Goal: Task Accomplishment & Management: Complete application form

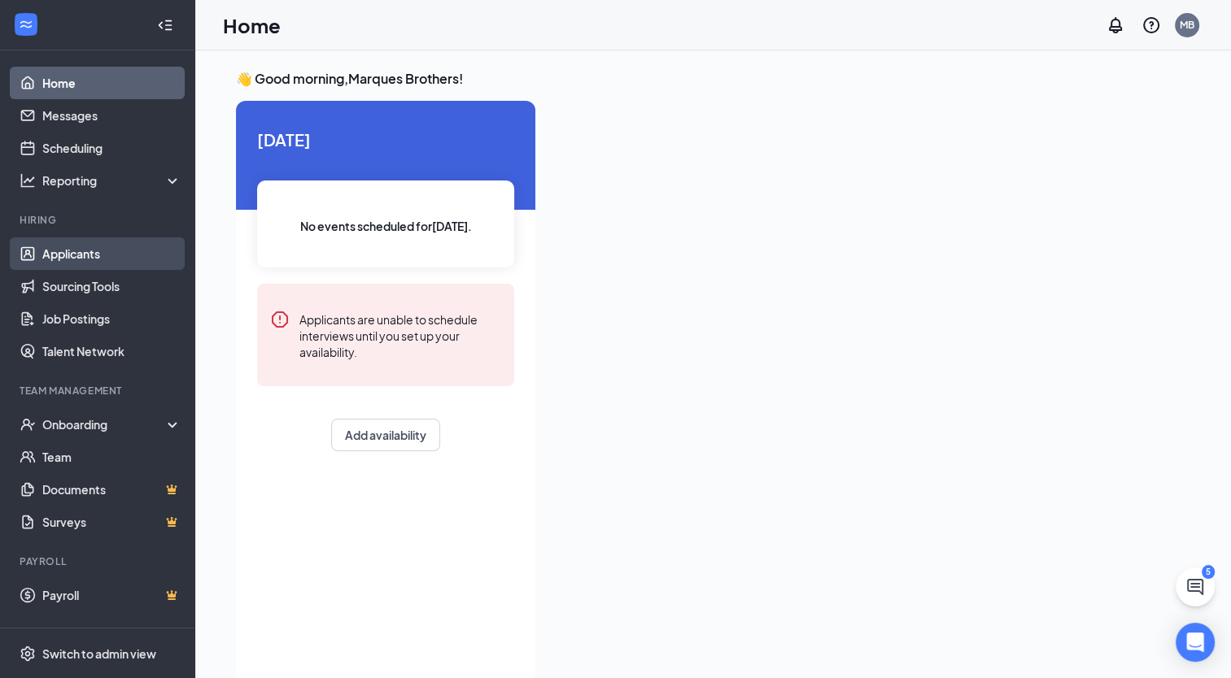
click at [58, 252] on link "Applicants" at bounding box center [111, 253] width 139 height 33
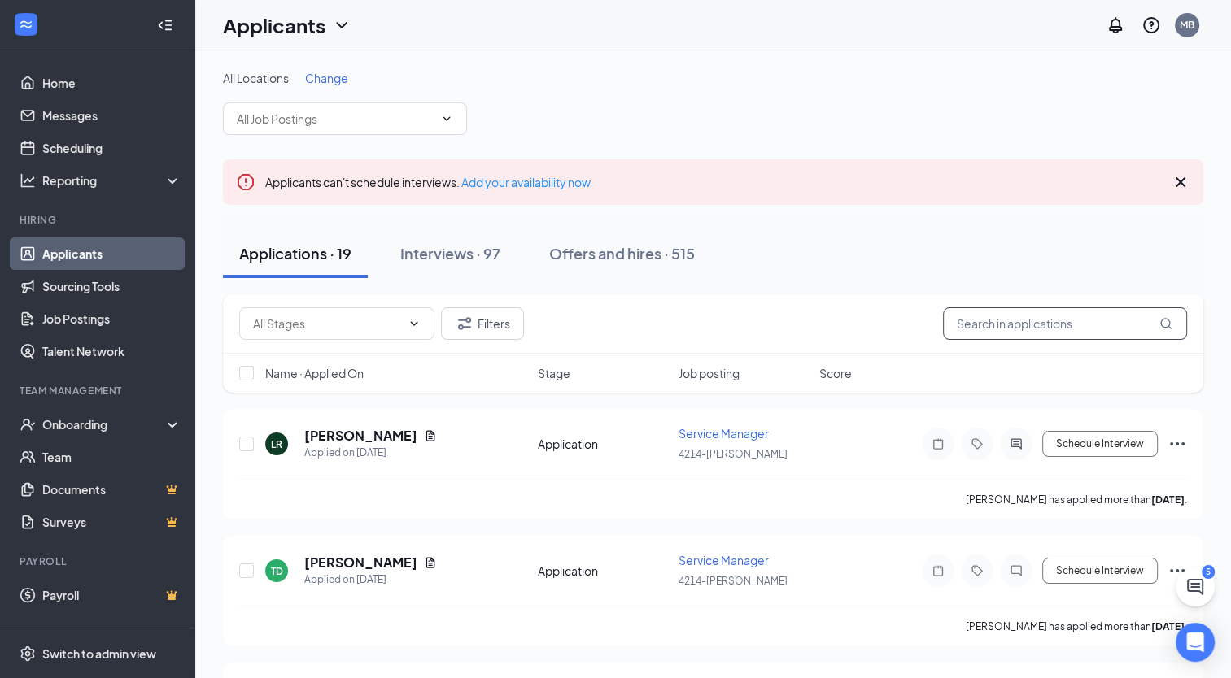
click at [1052, 328] on input "text" at bounding box center [1065, 323] width 244 height 33
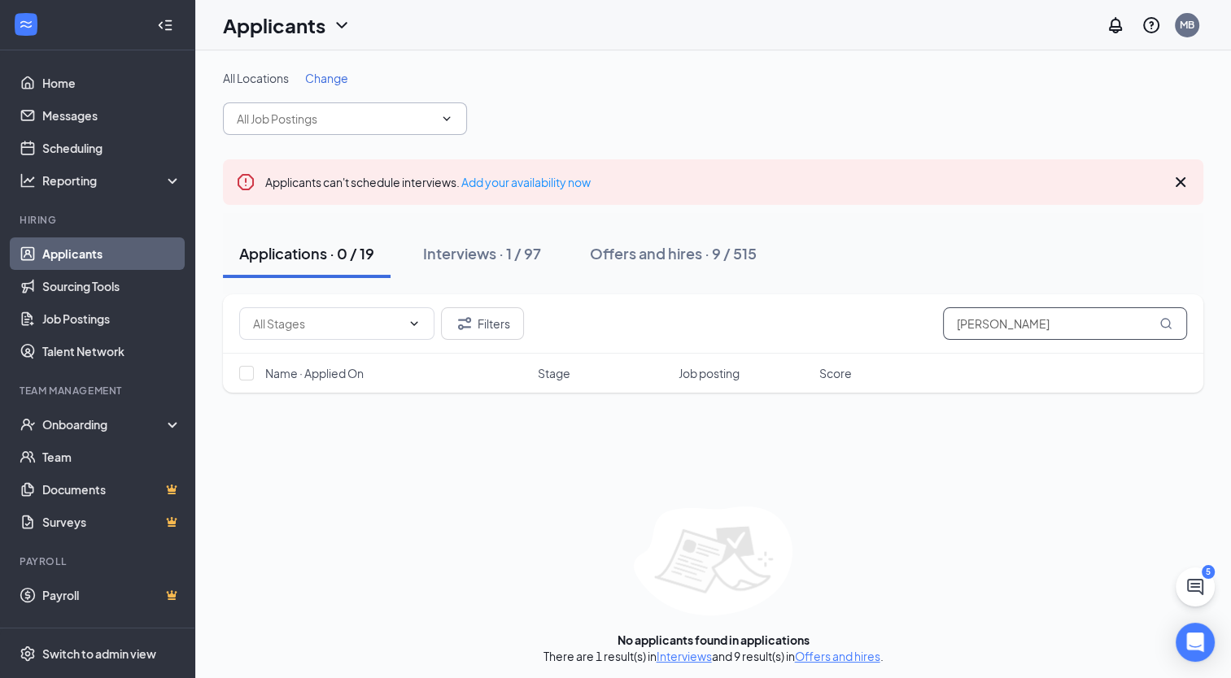
type input "[PERSON_NAME]"
click at [451, 118] on icon "ChevronDown" at bounding box center [446, 118] width 13 height 13
click at [325, 73] on span "Change" at bounding box center [326, 78] width 43 height 15
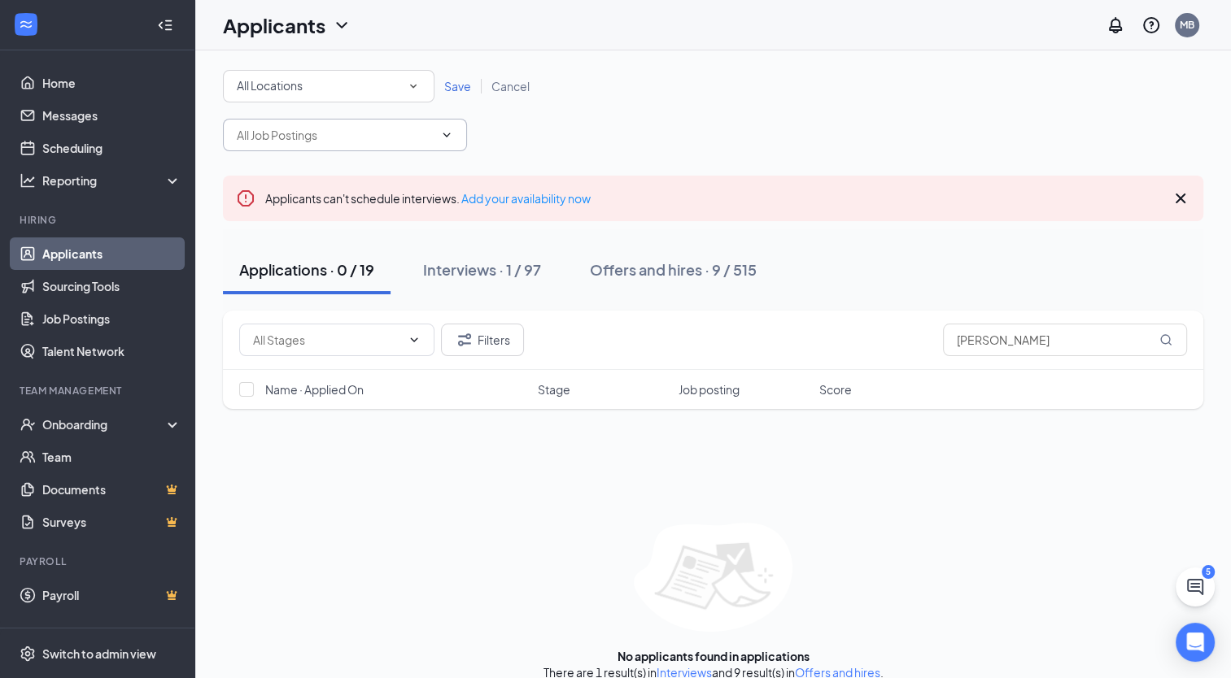
click at [442, 132] on icon "ChevronDown" at bounding box center [446, 135] width 13 height 13
click at [399, 83] on div "All Locations" at bounding box center [329, 86] width 184 height 20
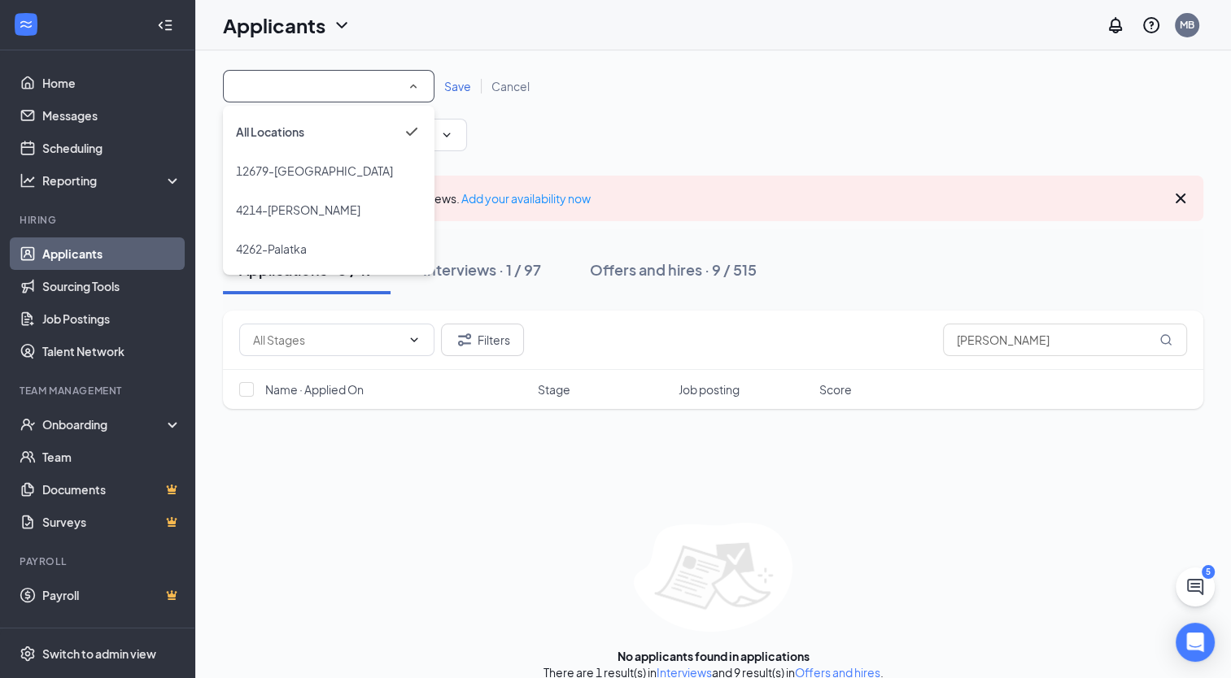
click at [290, 239] on span "4262-Palatka" at bounding box center [271, 249] width 71 height 20
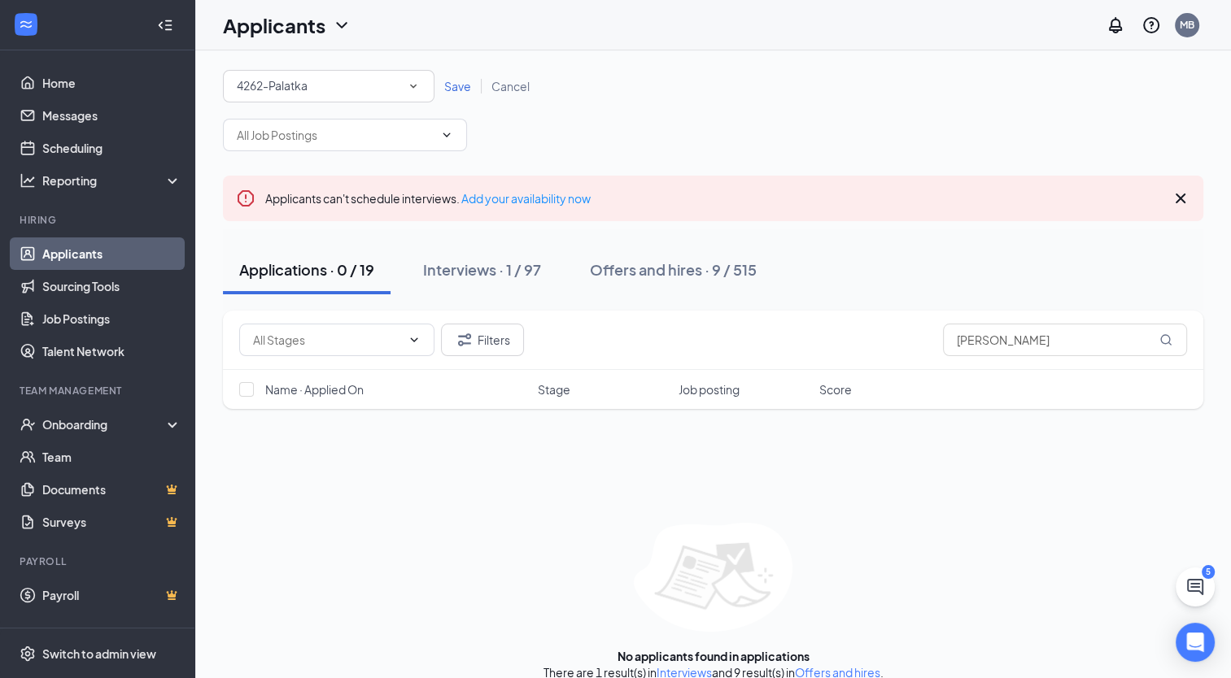
click at [459, 85] on span "Save" at bounding box center [457, 86] width 27 height 15
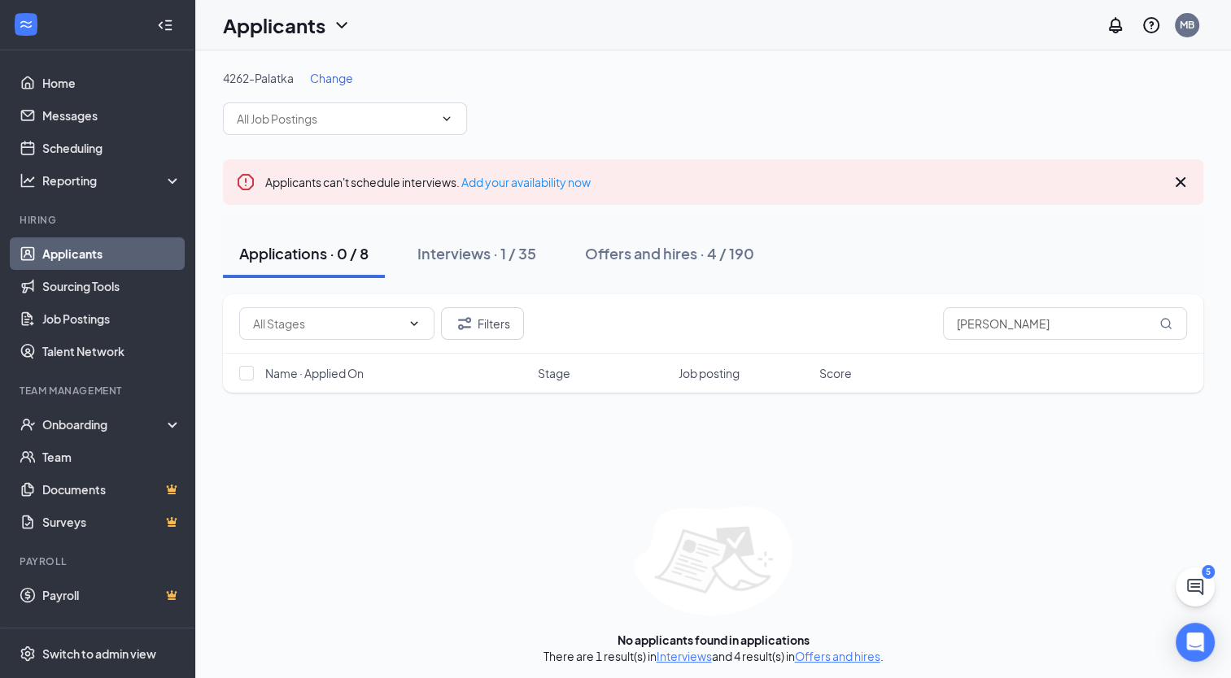
click at [520, 252] on div "Interviews · 1 / 35" at bounding box center [476, 253] width 119 height 20
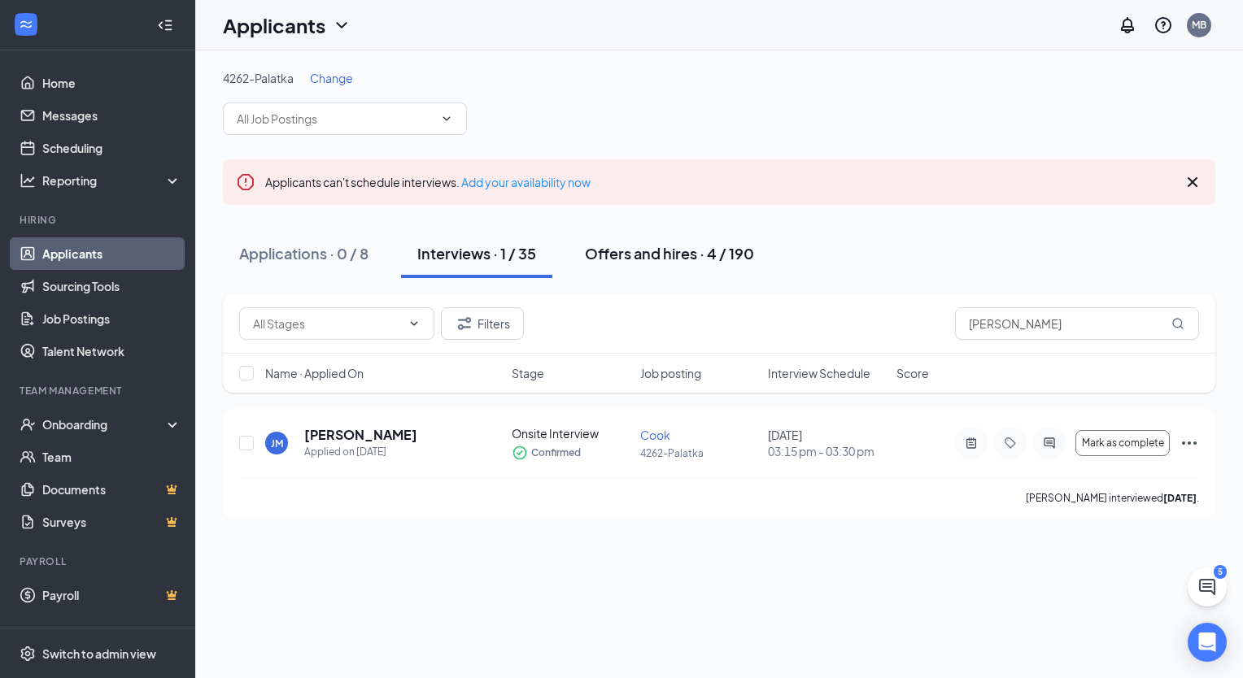
click at [707, 258] on div "Offers and hires · 4 / 190" at bounding box center [669, 253] width 169 height 20
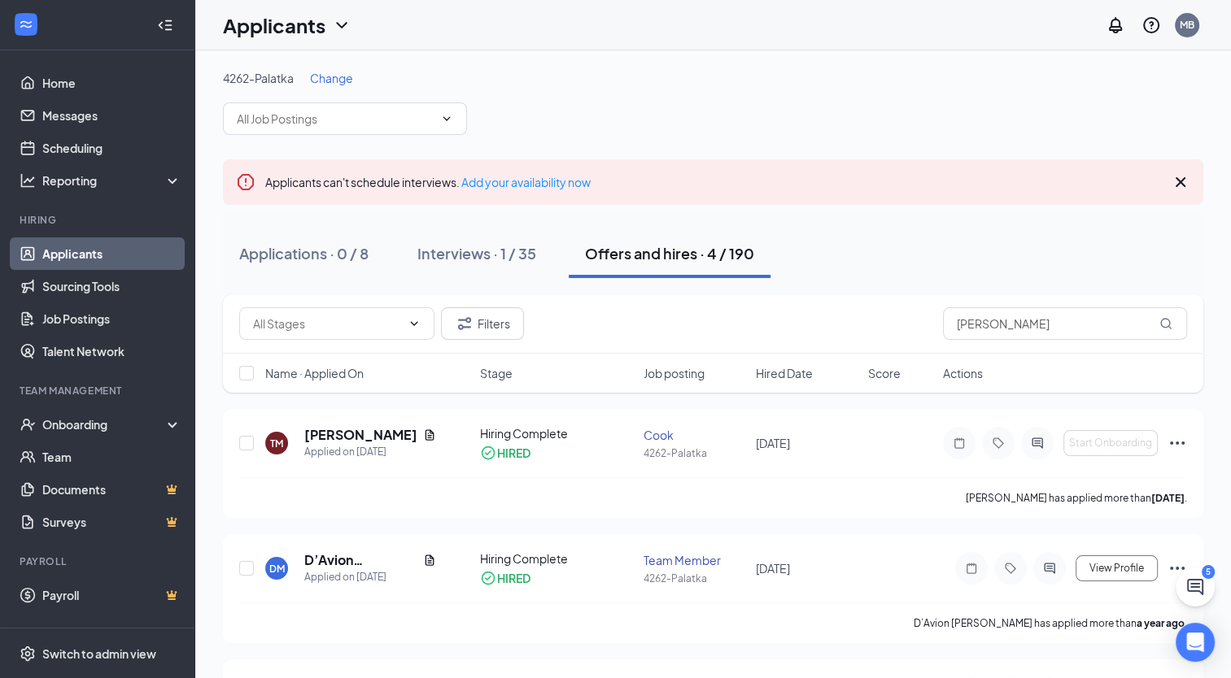
click at [338, 81] on span "Change" at bounding box center [331, 78] width 43 height 15
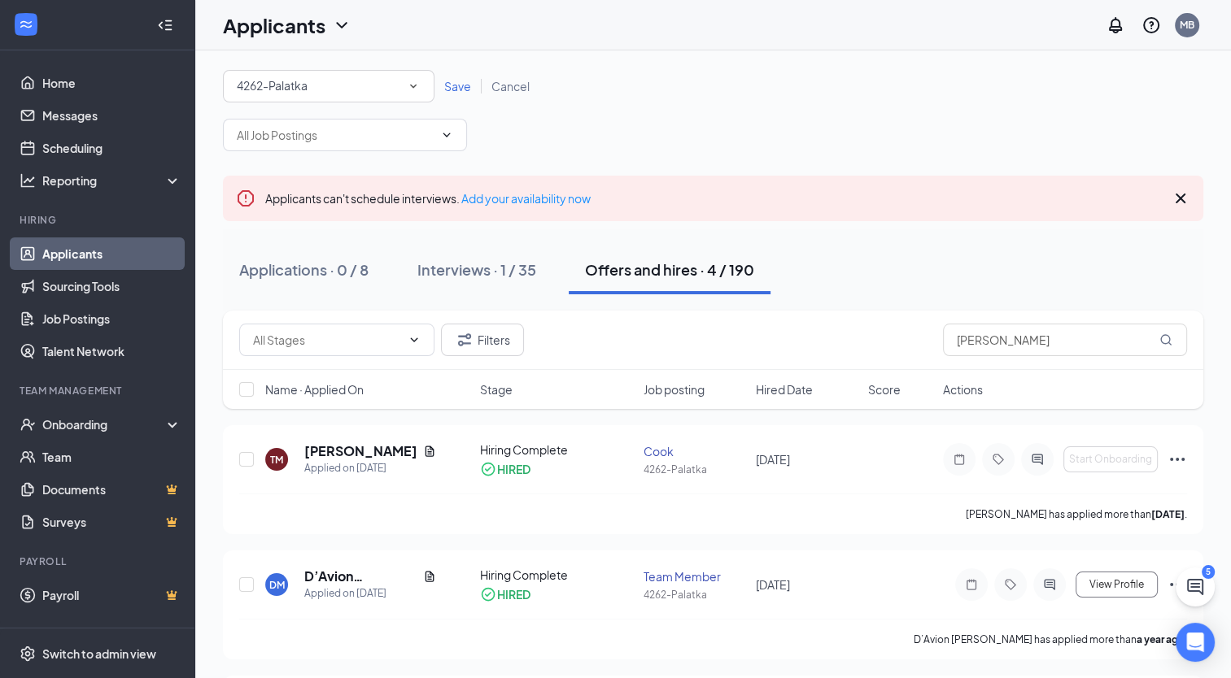
click at [456, 84] on span "Save" at bounding box center [457, 86] width 27 height 15
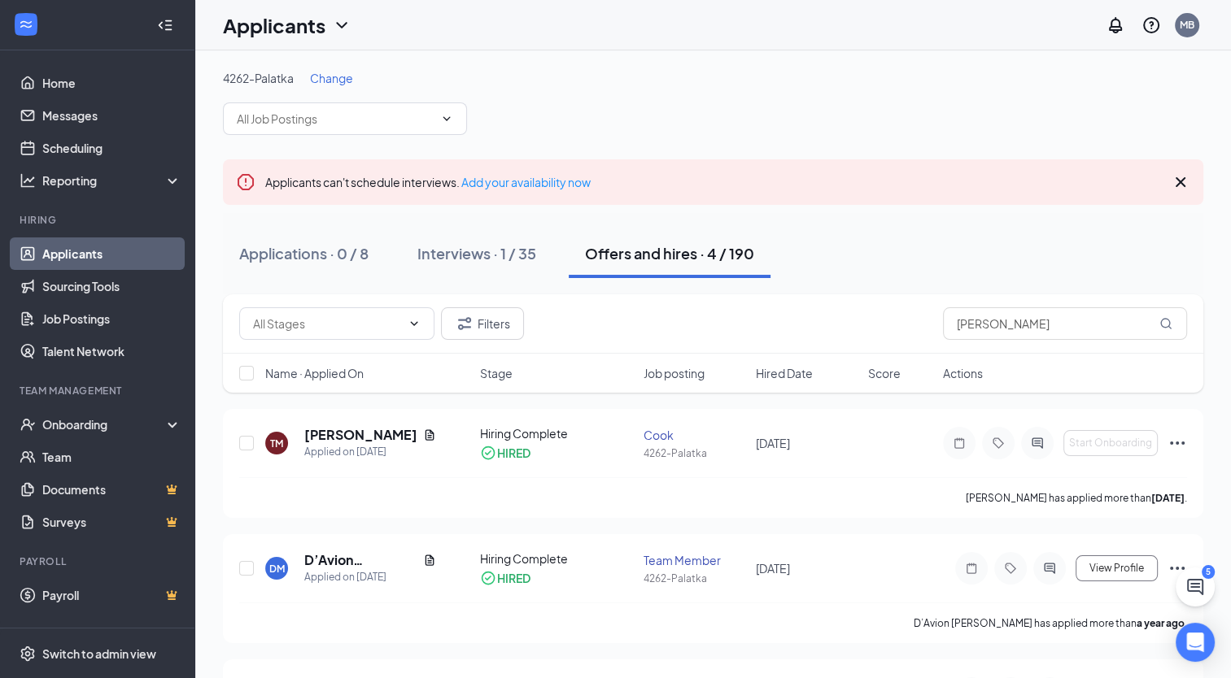
click at [469, 120] on div "4262-Palatka Change" at bounding box center [713, 102] width 980 height 65
click at [436, 120] on span at bounding box center [345, 118] width 244 height 33
click at [340, 79] on span "Change" at bounding box center [331, 78] width 43 height 15
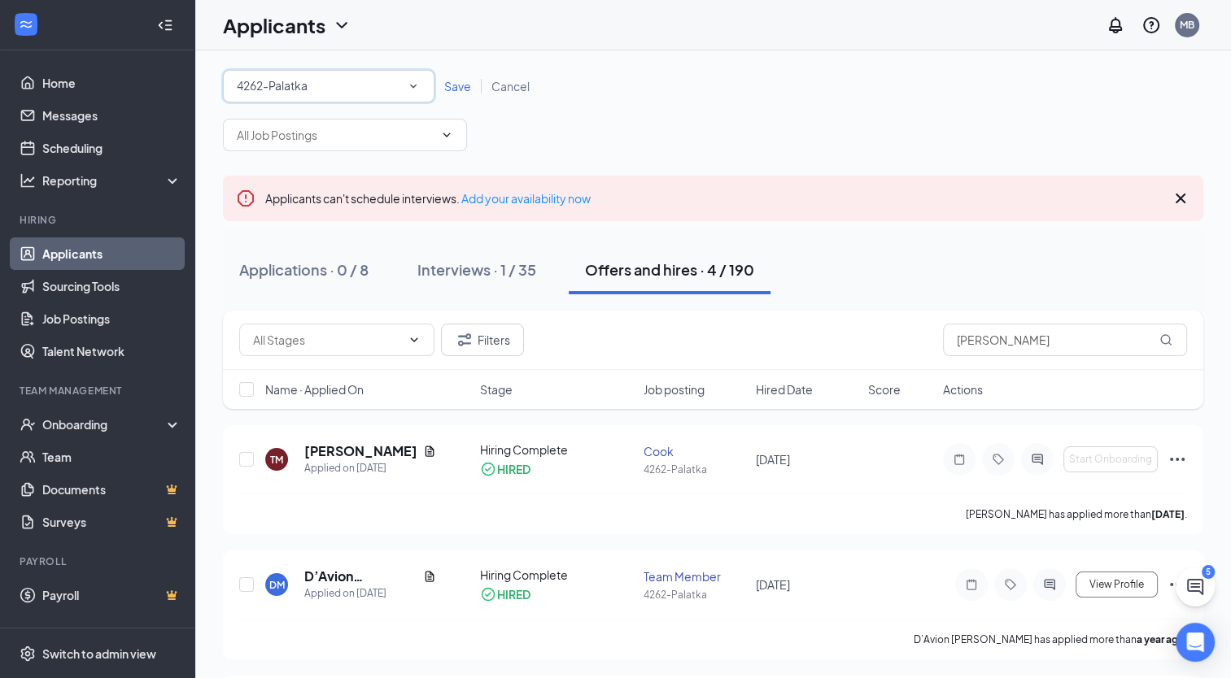
click at [414, 89] on icon "SmallChevronDown" at bounding box center [413, 86] width 15 height 15
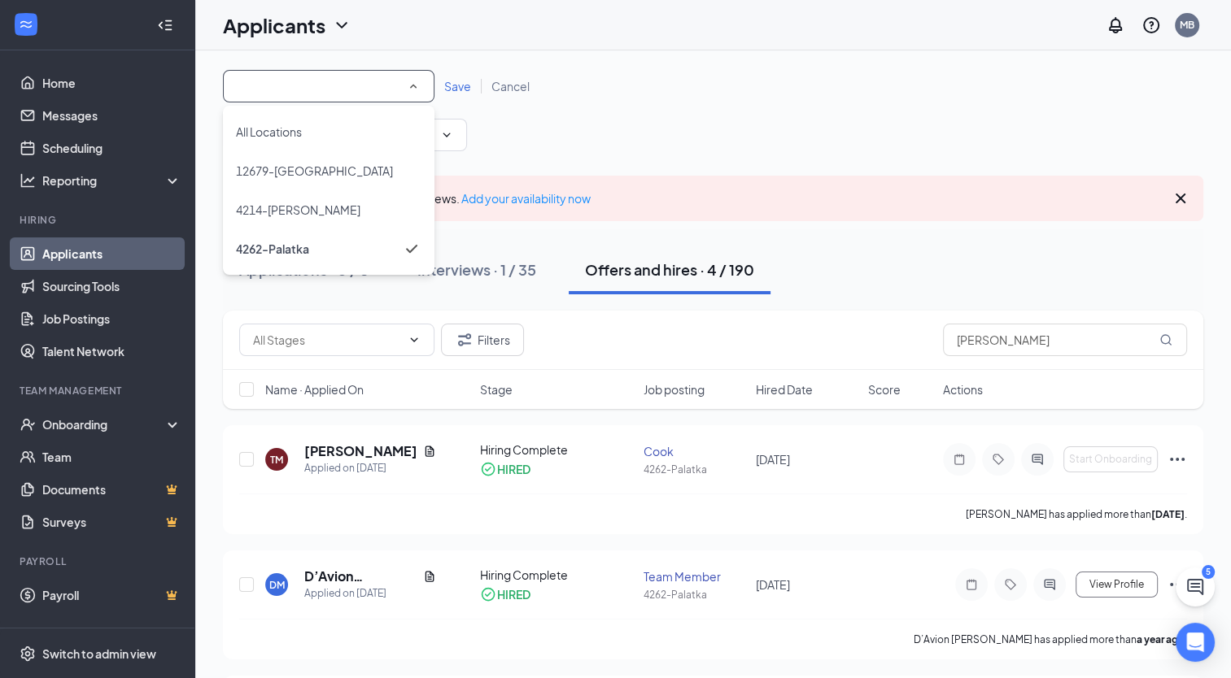
click at [316, 174] on span "12679-[GEOGRAPHIC_DATA]" at bounding box center [314, 170] width 157 height 15
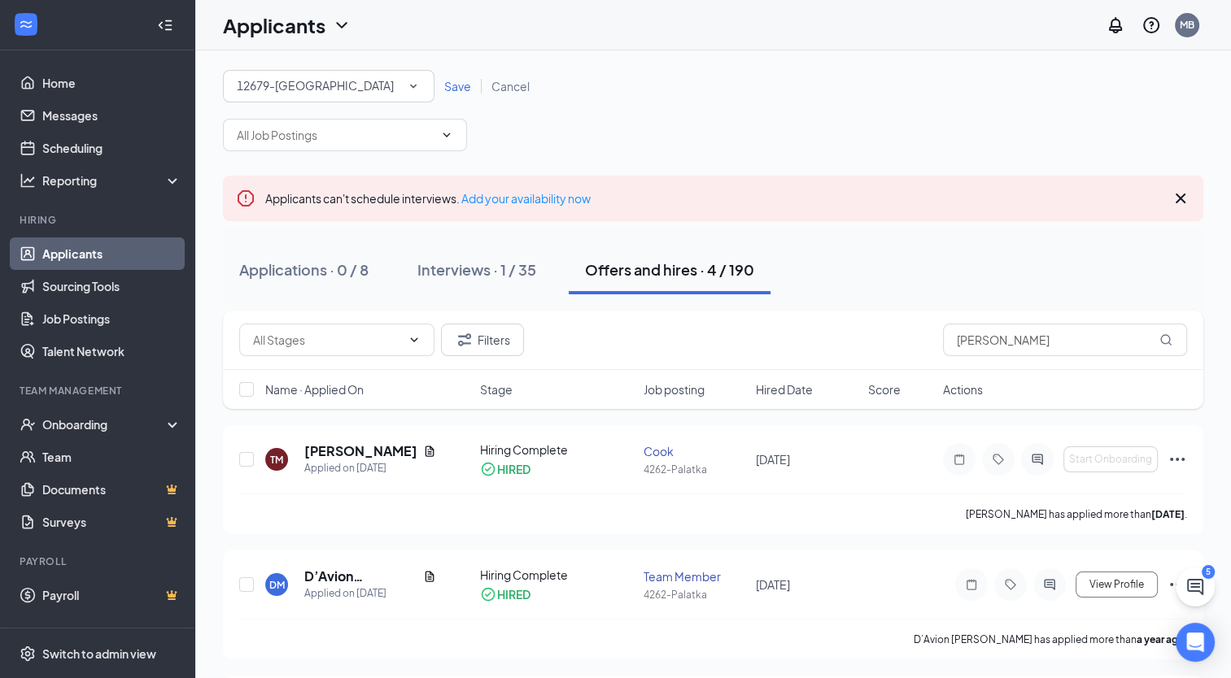
click at [462, 90] on span "Save" at bounding box center [457, 86] width 27 height 15
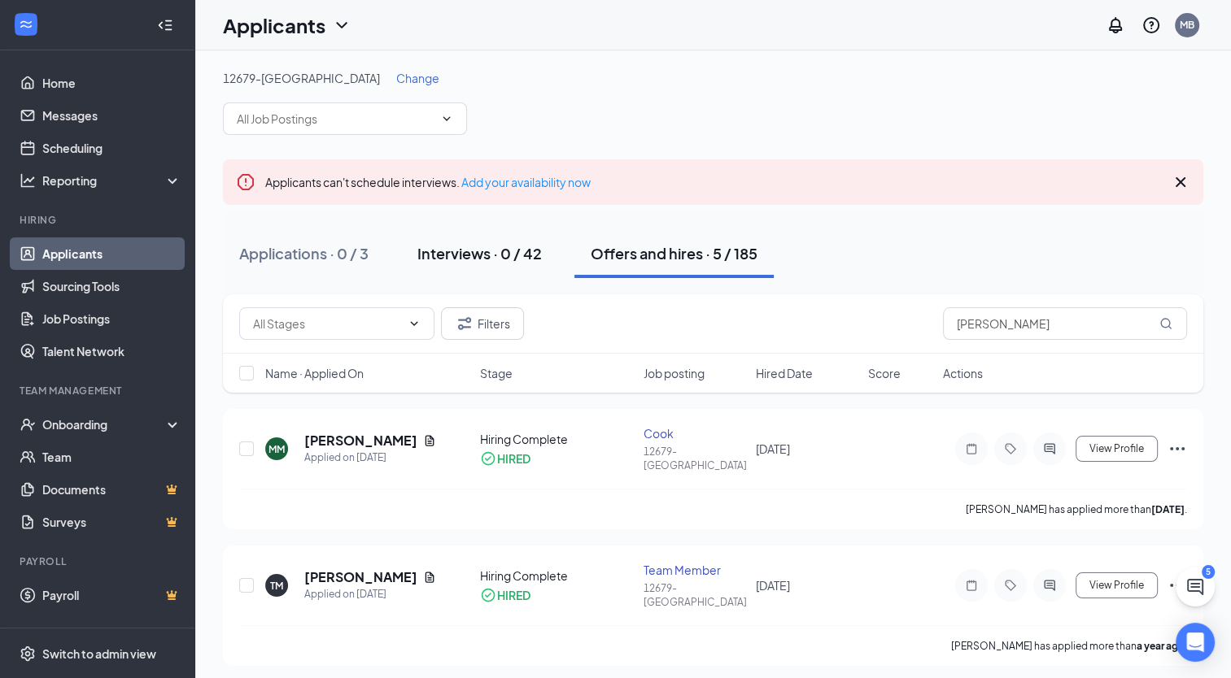
click at [506, 246] on div "Interviews · 0 / 42" at bounding box center [479, 253] width 124 height 20
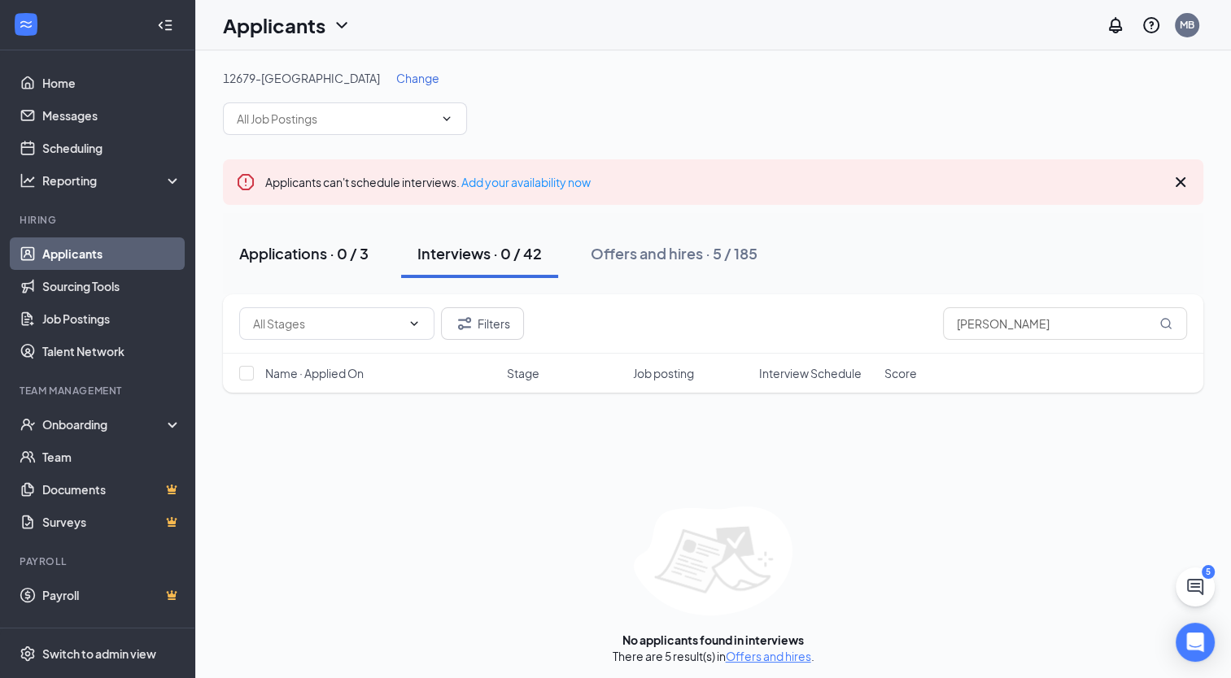
click at [303, 249] on div "Applications · 0 / 3" at bounding box center [303, 253] width 129 height 20
click at [455, 246] on div "Interviews · 0 / 42" at bounding box center [479, 253] width 124 height 20
click at [651, 250] on div "Offers and hires · 5 / 185" at bounding box center [673, 253] width 167 height 20
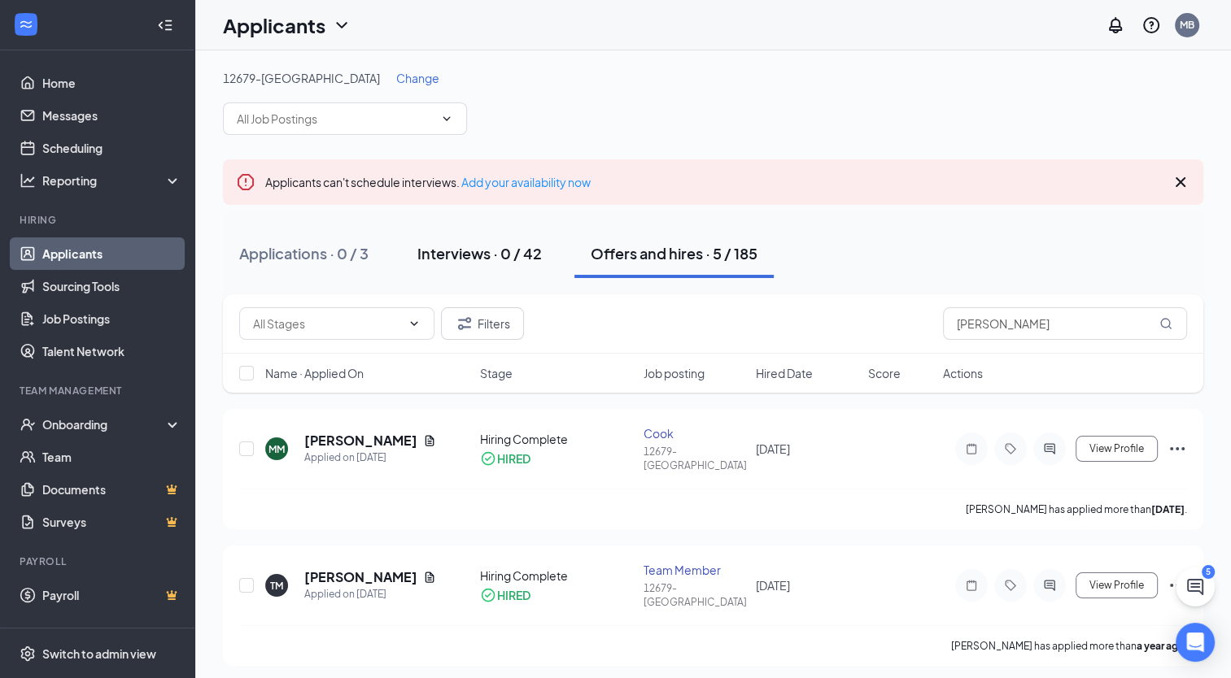
click at [487, 259] on div "Interviews · 0 / 42" at bounding box center [479, 253] width 124 height 20
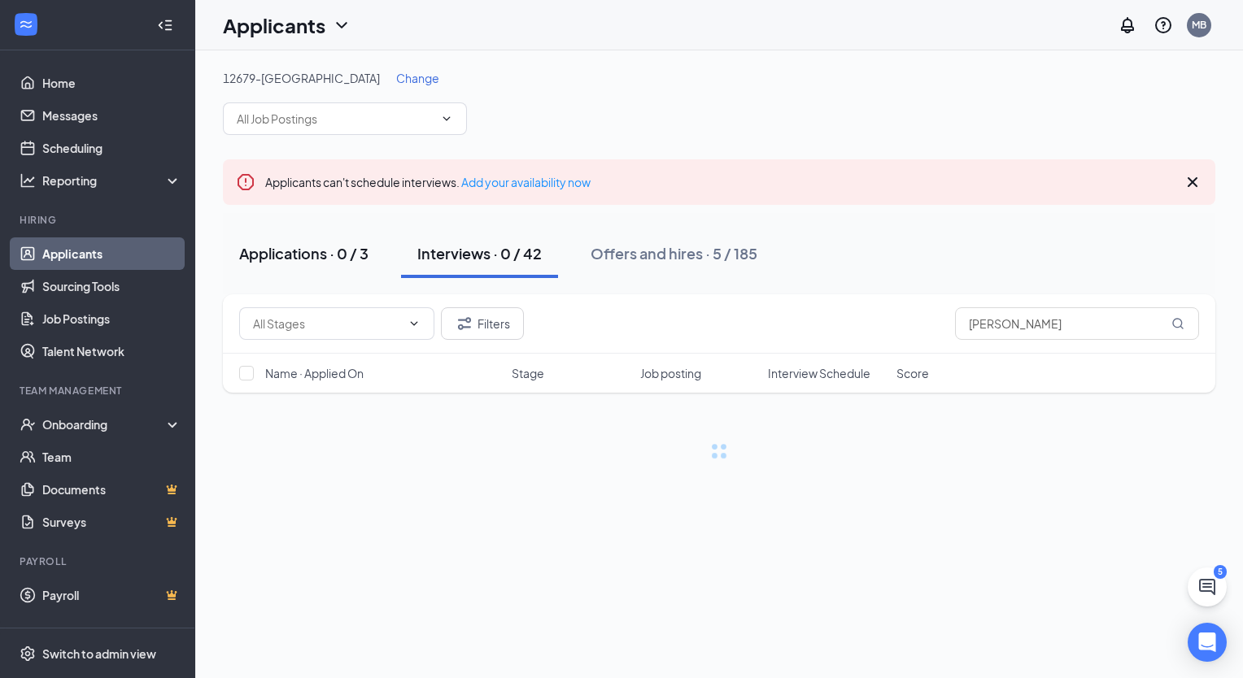
click at [280, 253] on div "Applications · 0 / 3" at bounding box center [303, 253] width 129 height 20
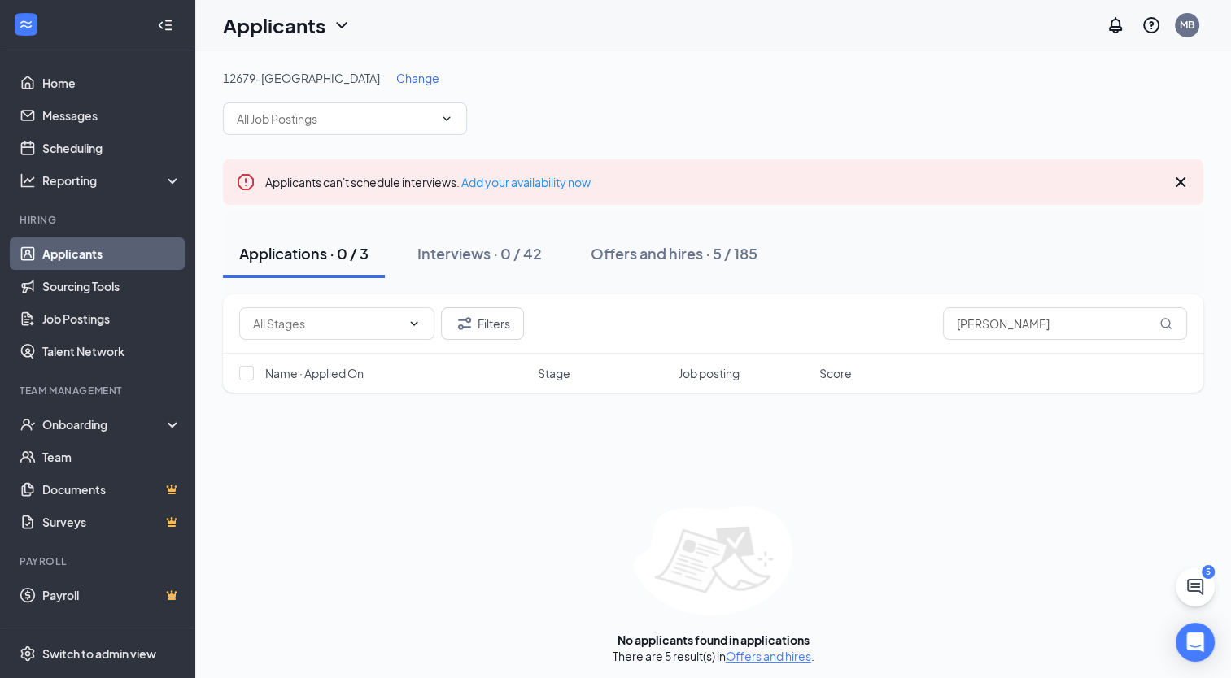
click at [89, 250] on link "Applicants" at bounding box center [111, 253] width 139 height 33
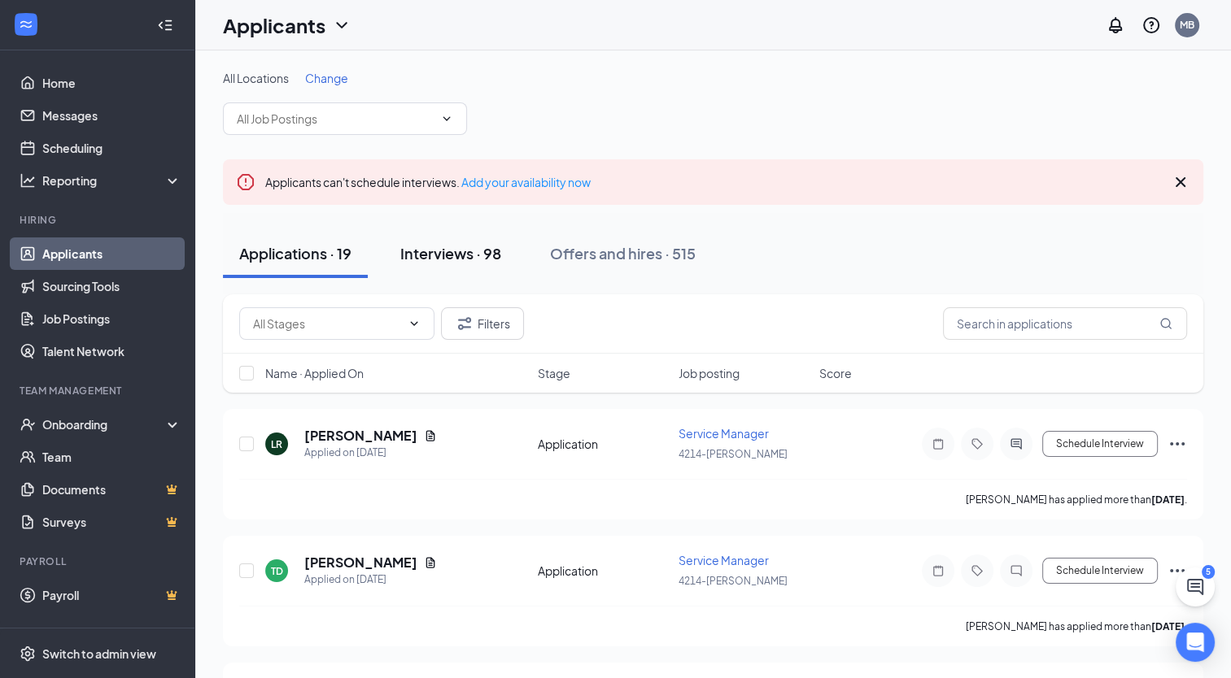
click at [447, 267] on button "Interviews · 98" at bounding box center [450, 253] width 133 height 49
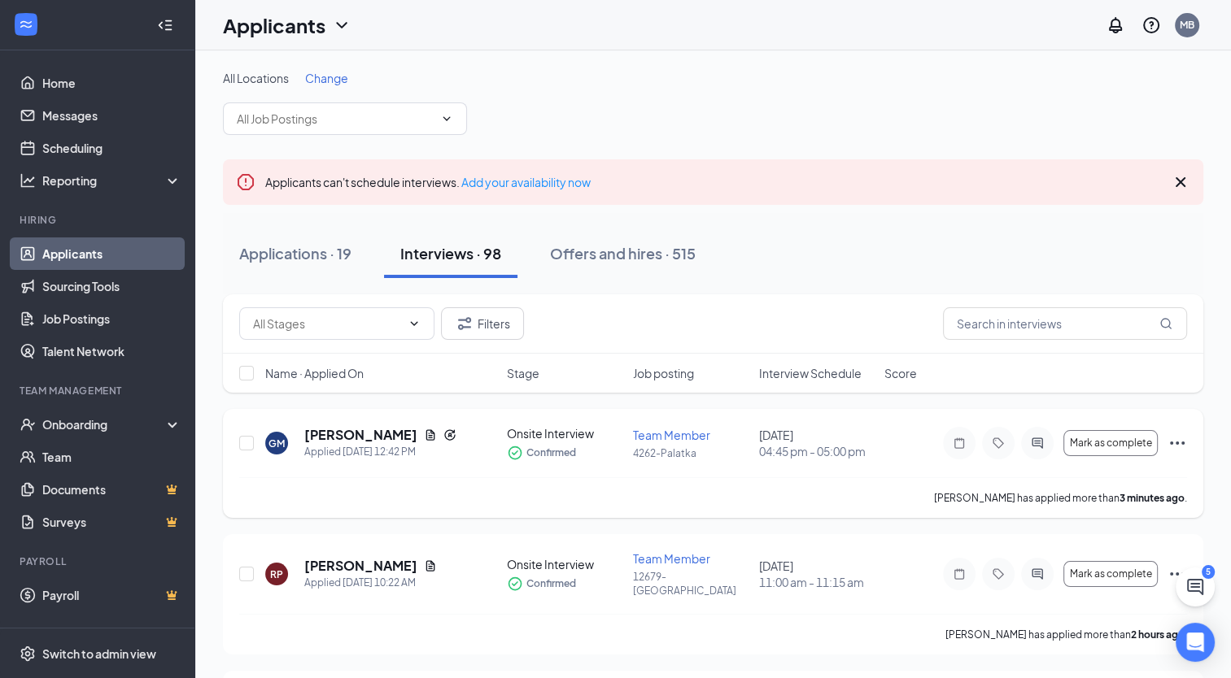
click at [1171, 444] on icon "Ellipses" at bounding box center [1177, 443] width 20 height 20
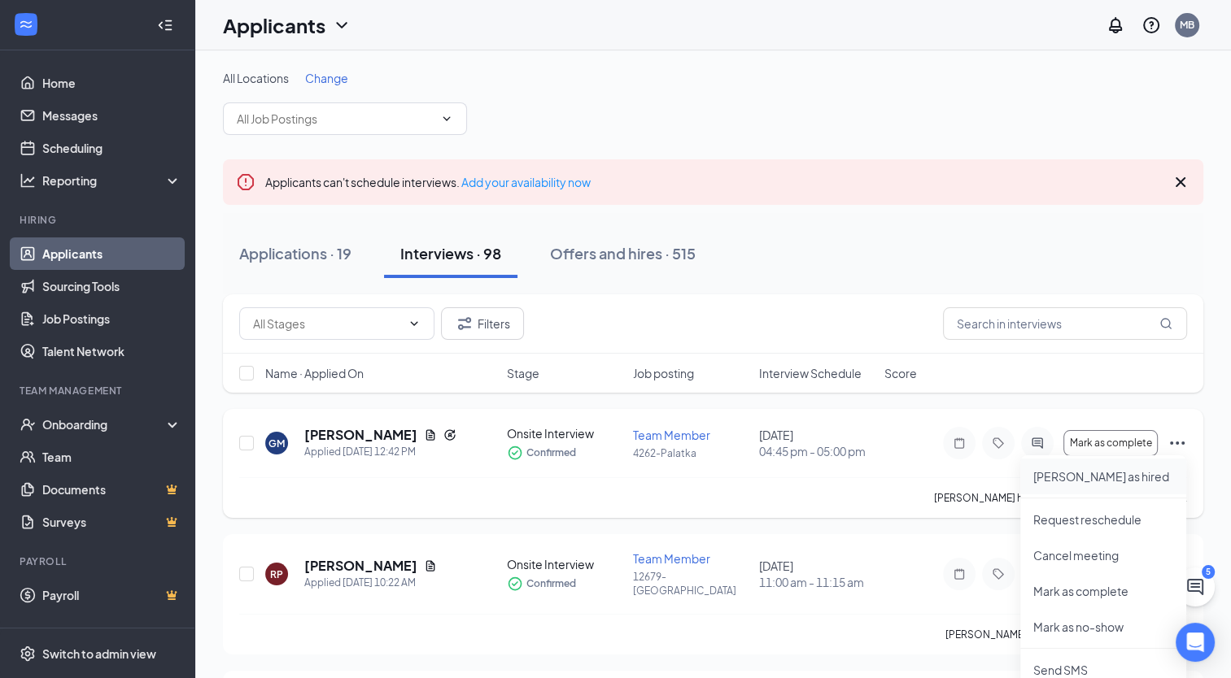
click at [1081, 473] on p "[PERSON_NAME] as hired" at bounding box center [1103, 476] width 140 height 16
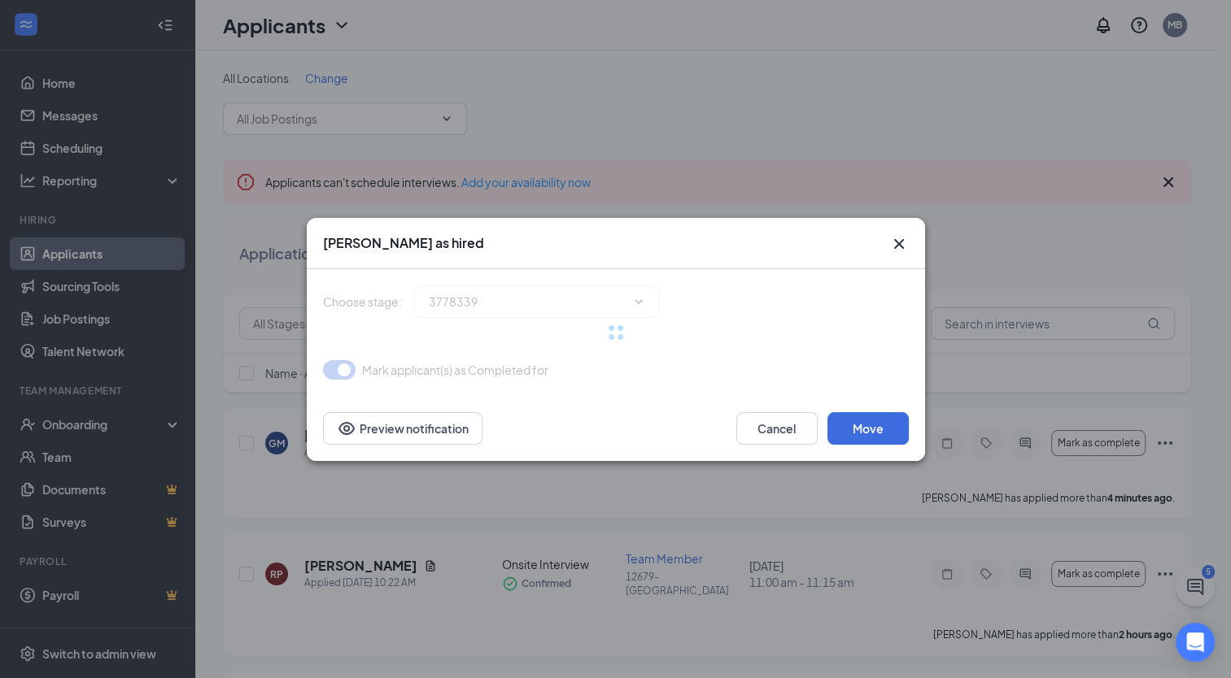
type input "Hiring Complete (final stage)"
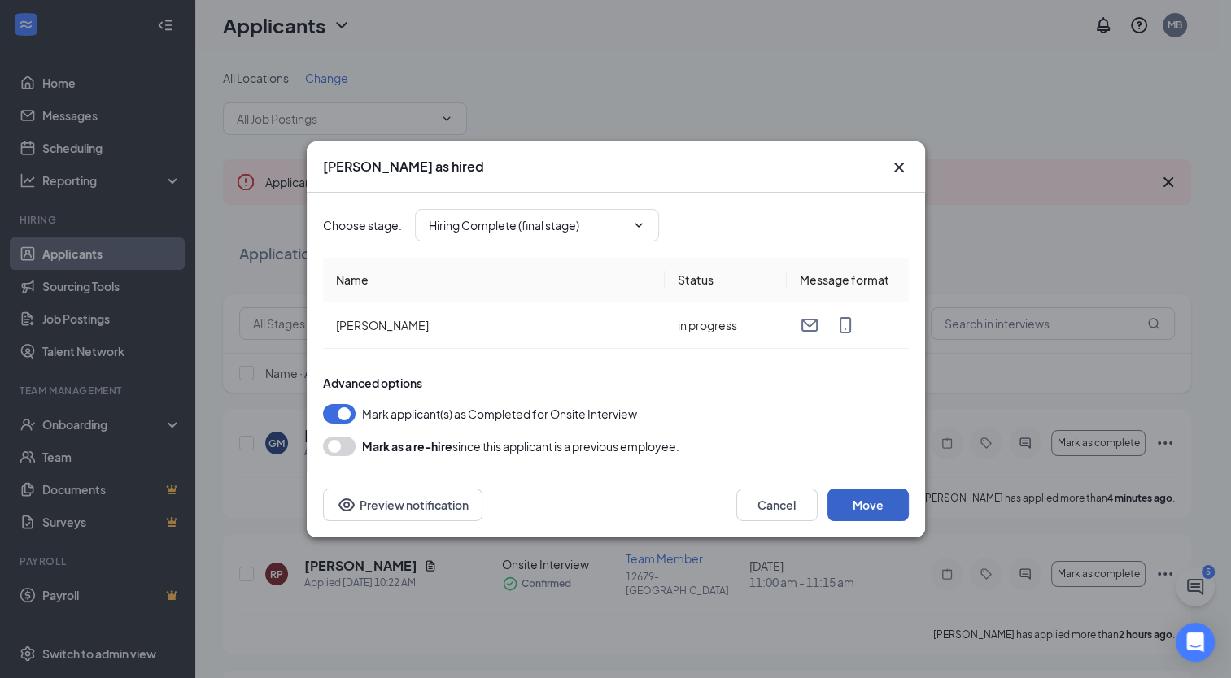
click at [848, 503] on button "Move" at bounding box center [867, 505] width 81 height 33
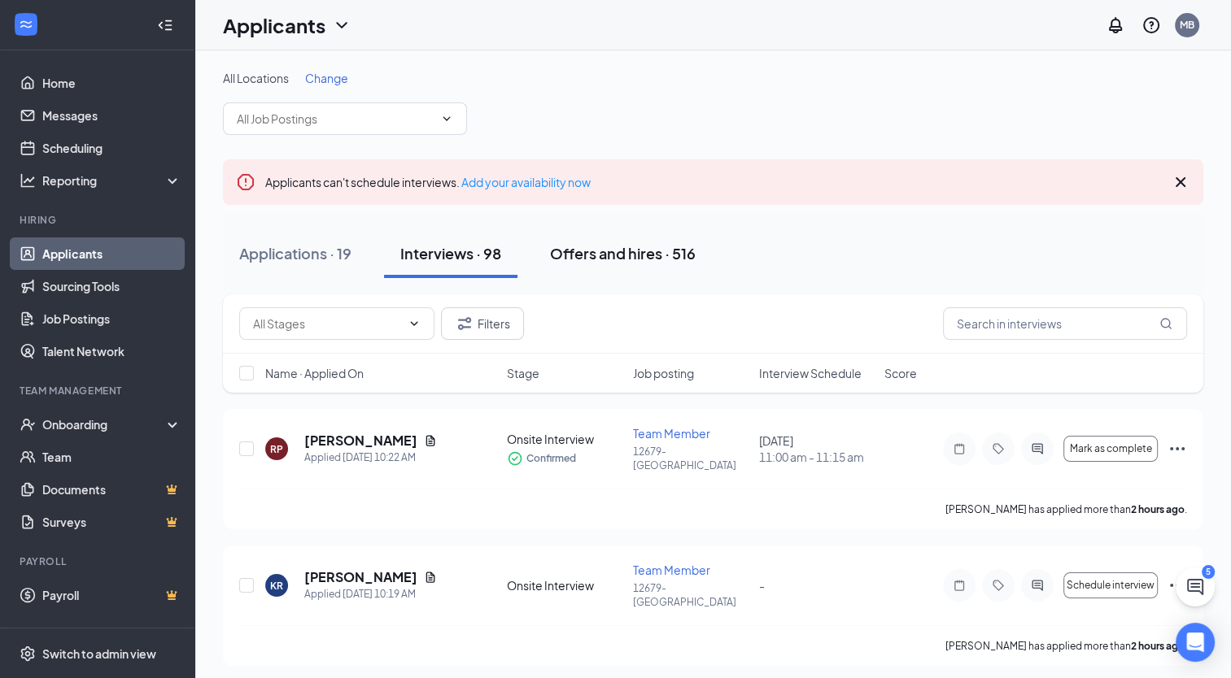
click at [596, 247] on div "Offers and hires · 516" at bounding box center [623, 253] width 146 height 20
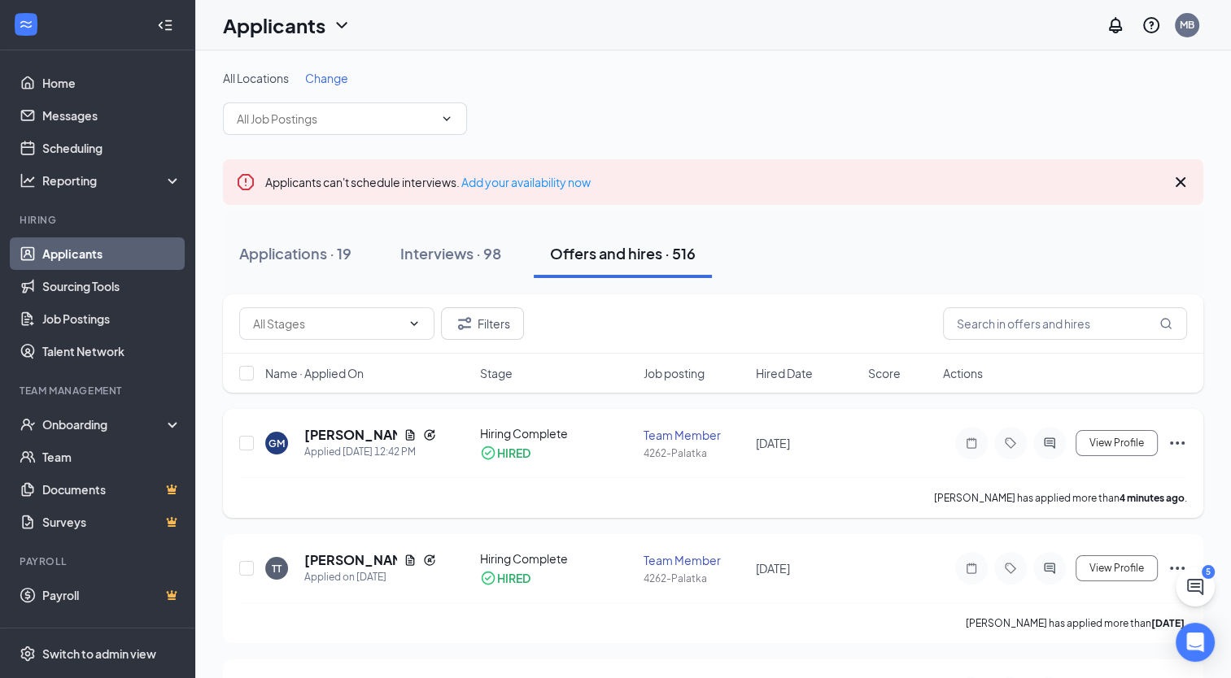
click at [1174, 442] on icon "Ellipses" at bounding box center [1177, 443] width 20 height 20
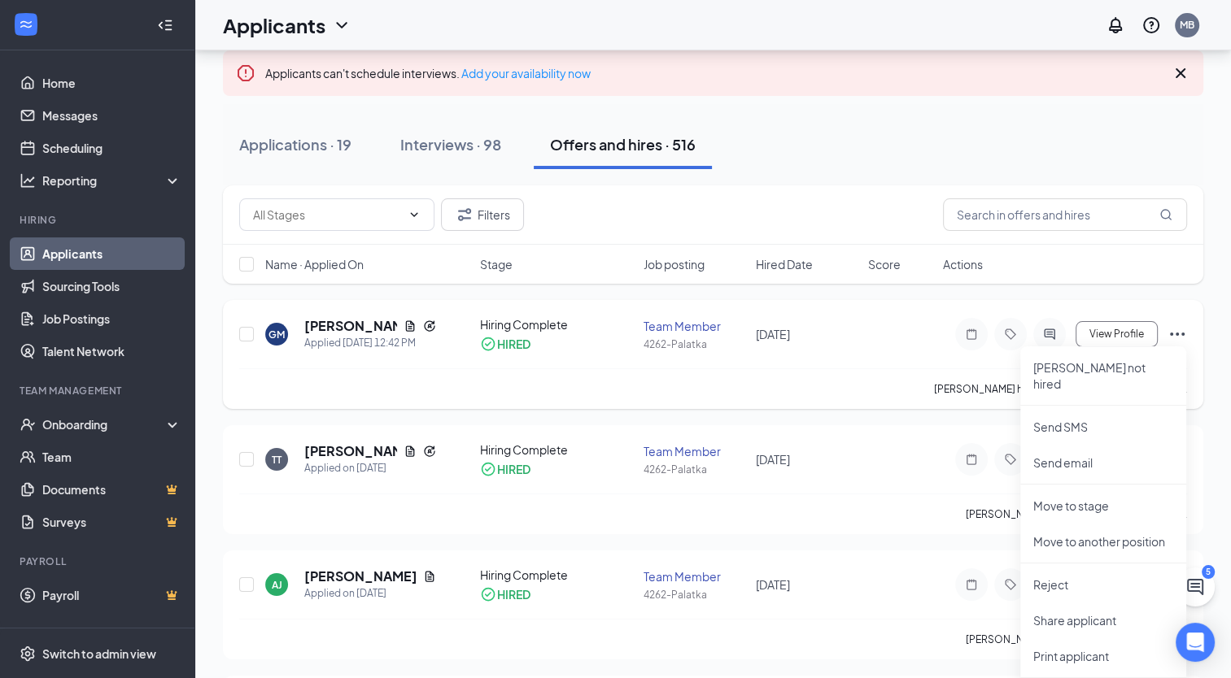
scroll to position [81, 0]
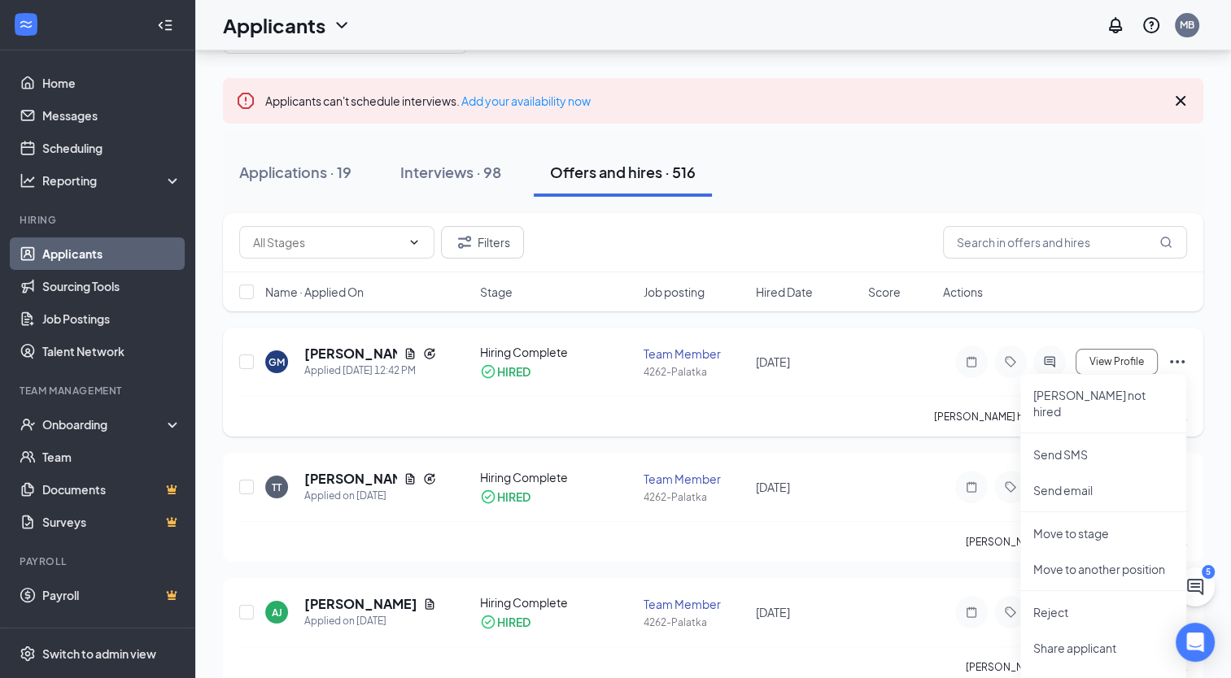
click at [878, 389] on div "GM [PERSON_NAME] Applied [DATE] 12:42 PM Hiring Complete HIRED Team Member 4262…" at bounding box center [713, 370] width 948 height 52
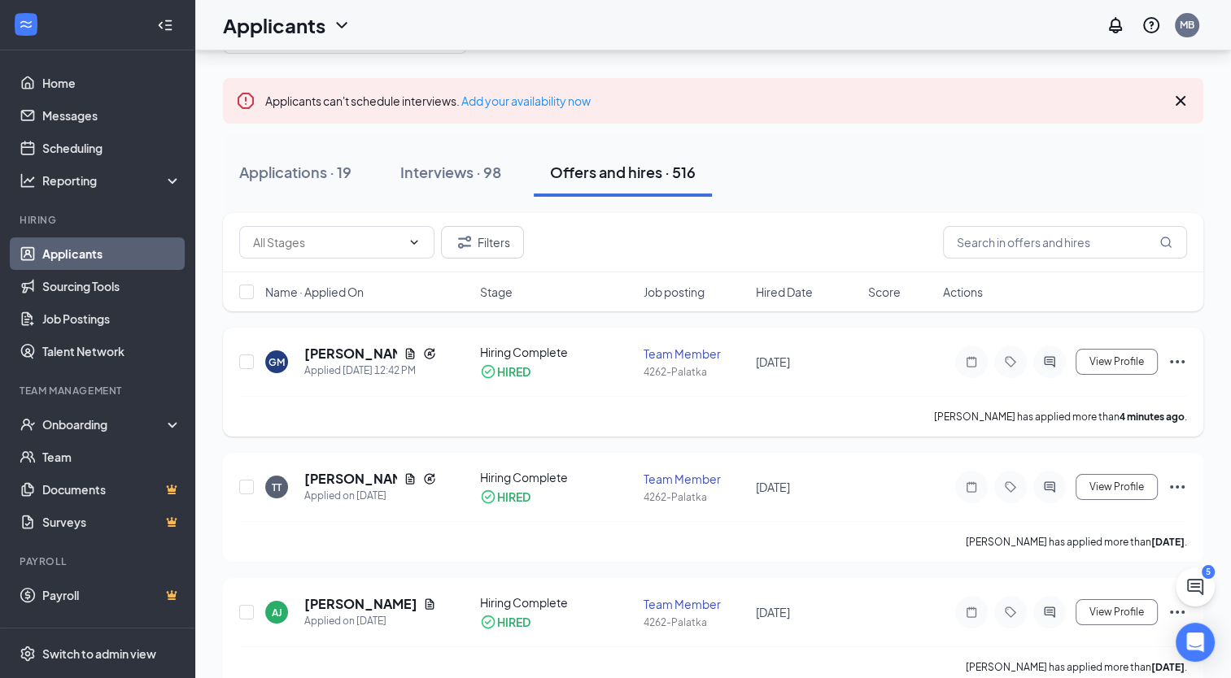
click at [1174, 358] on icon "Ellipses" at bounding box center [1177, 362] width 20 height 20
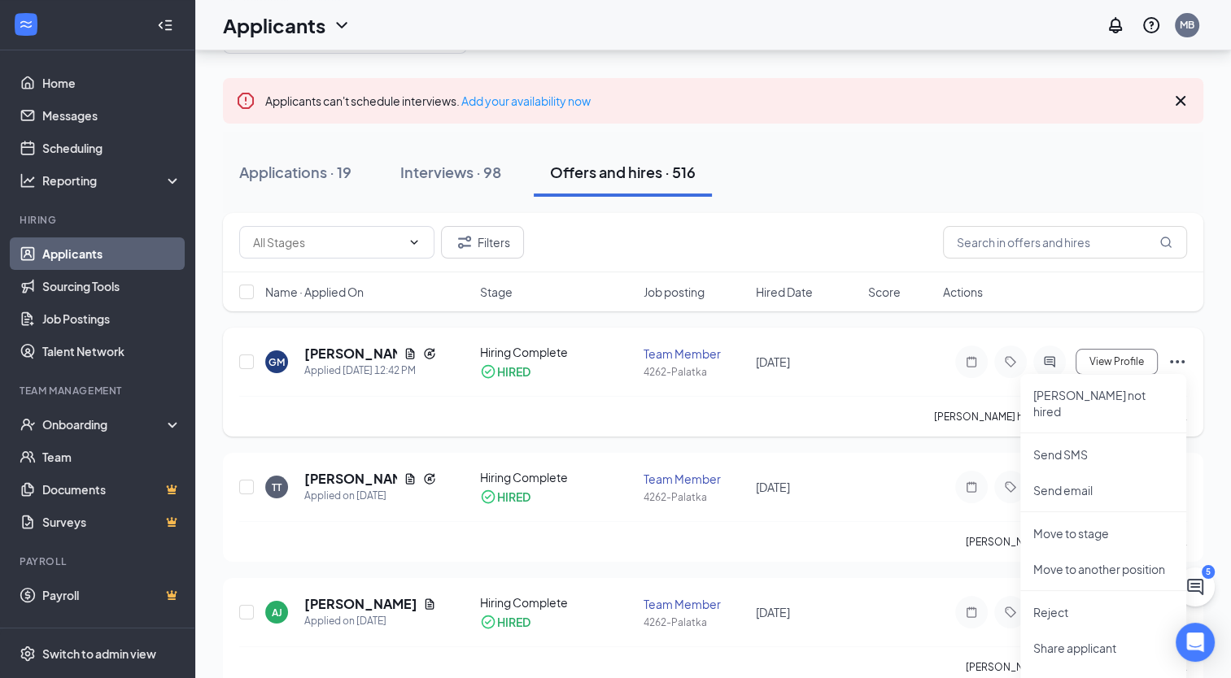
click at [761, 369] on span "[DATE]" at bounding box center [773, 362] width 34 height 15
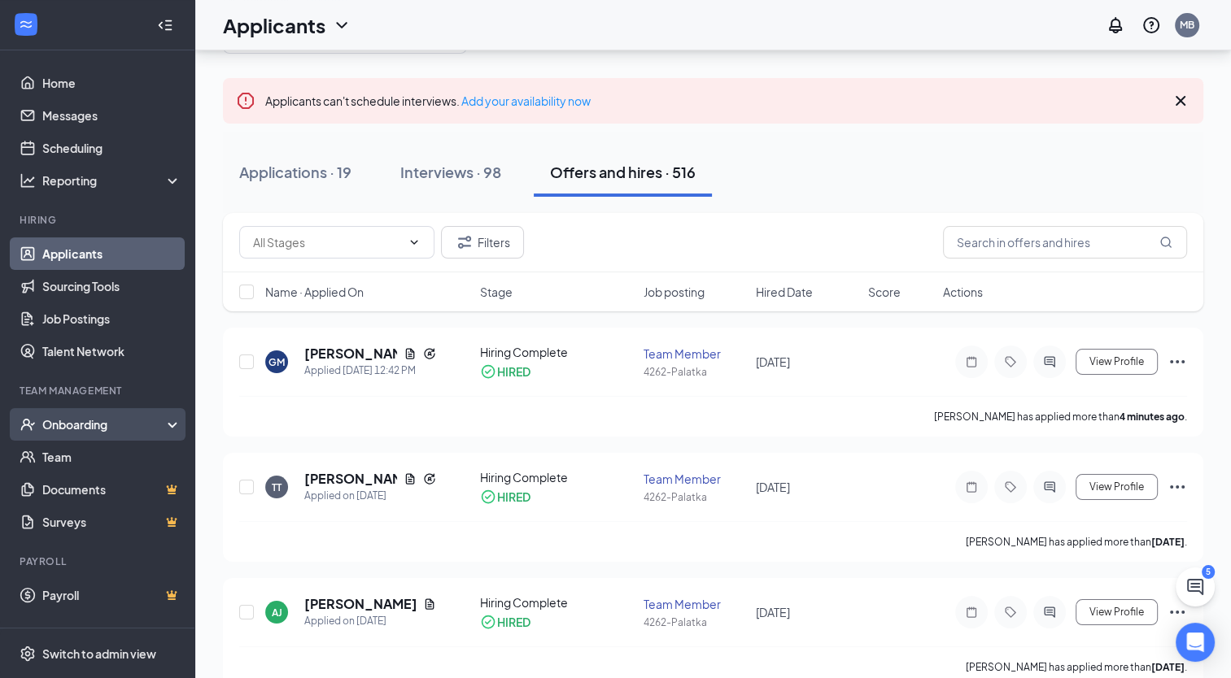
click at [175, 418] on div "Onboarding" at bounding box center [97, 424] width 195 height 33
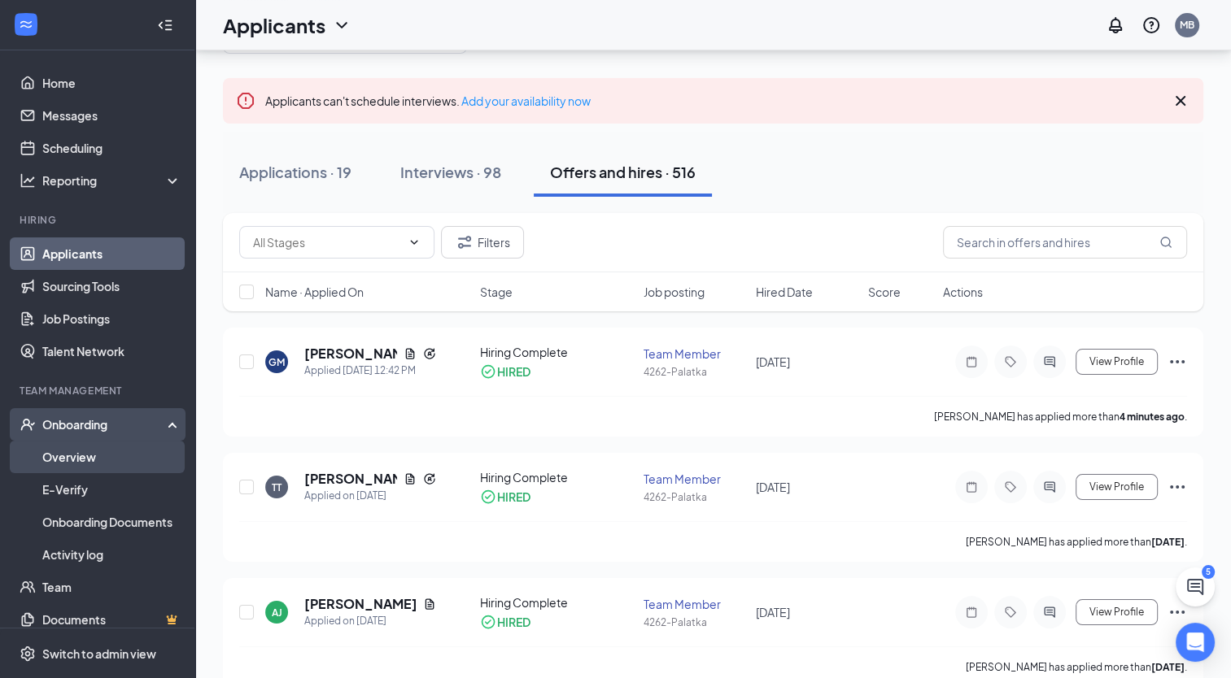
click at [90, 453] on link "Overview" at bounding box center [111, 457] width 139 height 33
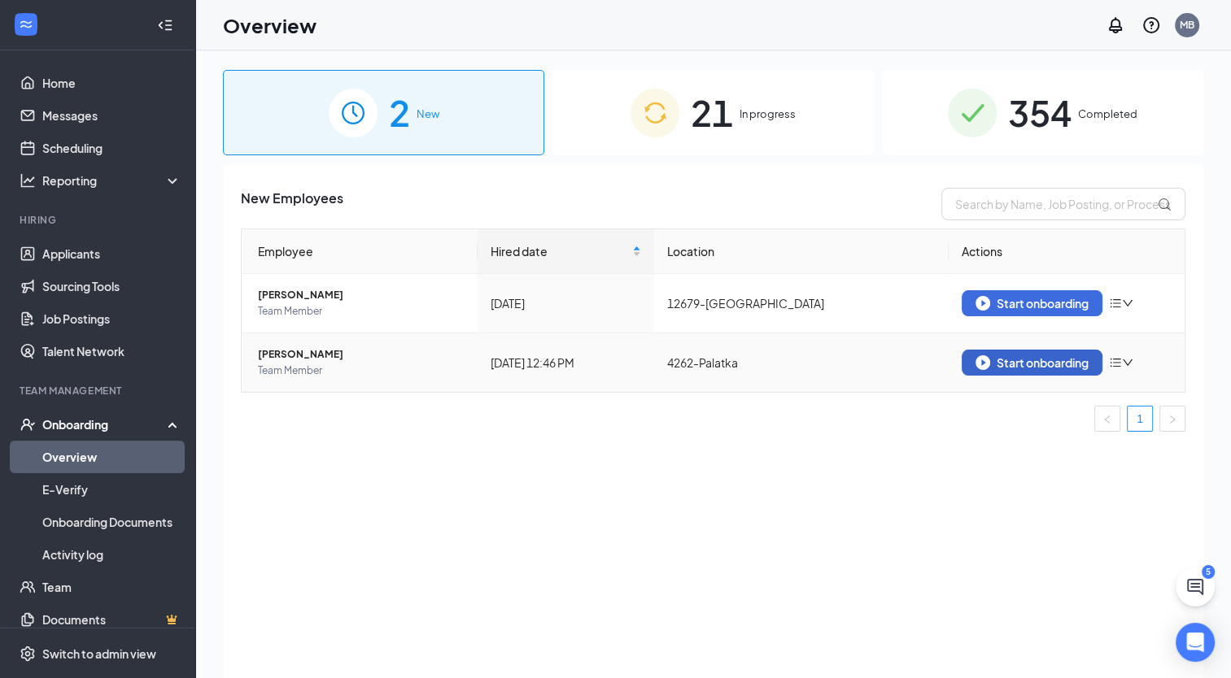
click at [1071, 359] on div "Start onboarding" at bounding box center [1031, 362] width 113 height 15
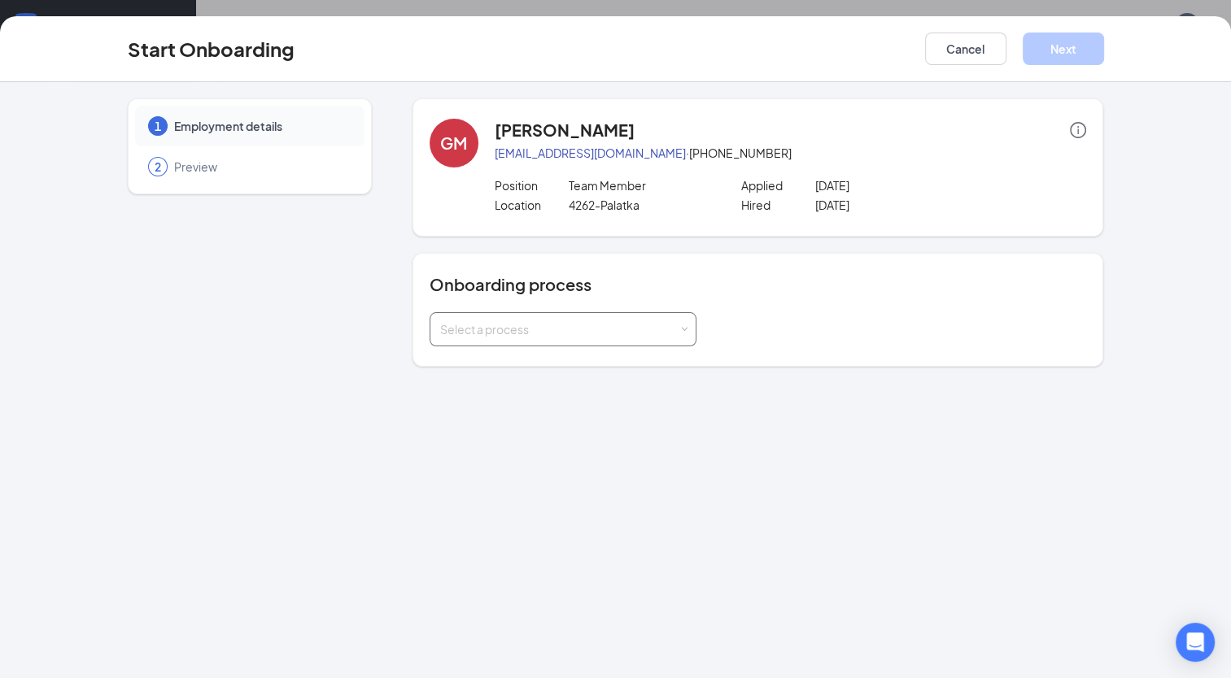
click at [660, 326] on div "Select a process" at bounding box center [559, 329] width 238 height 16
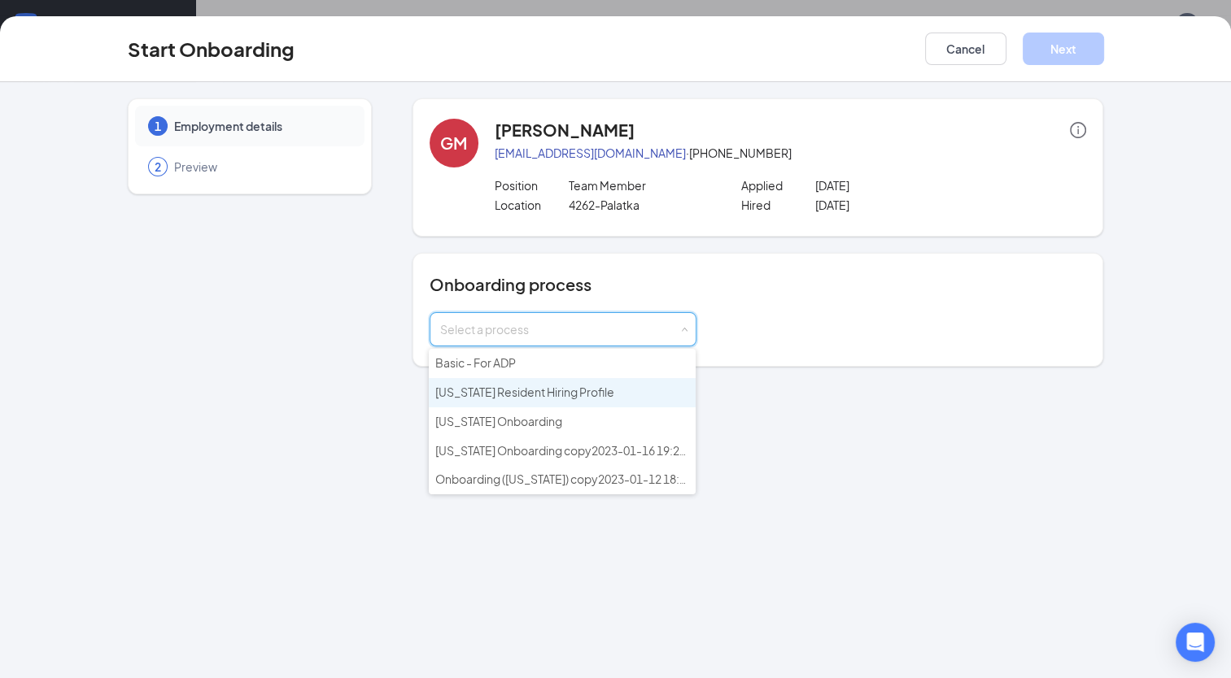
click at [525, 389] on span "[US_STATE] Resident Hiring Profile" at bounding box center [524, 392] width 179 height 15
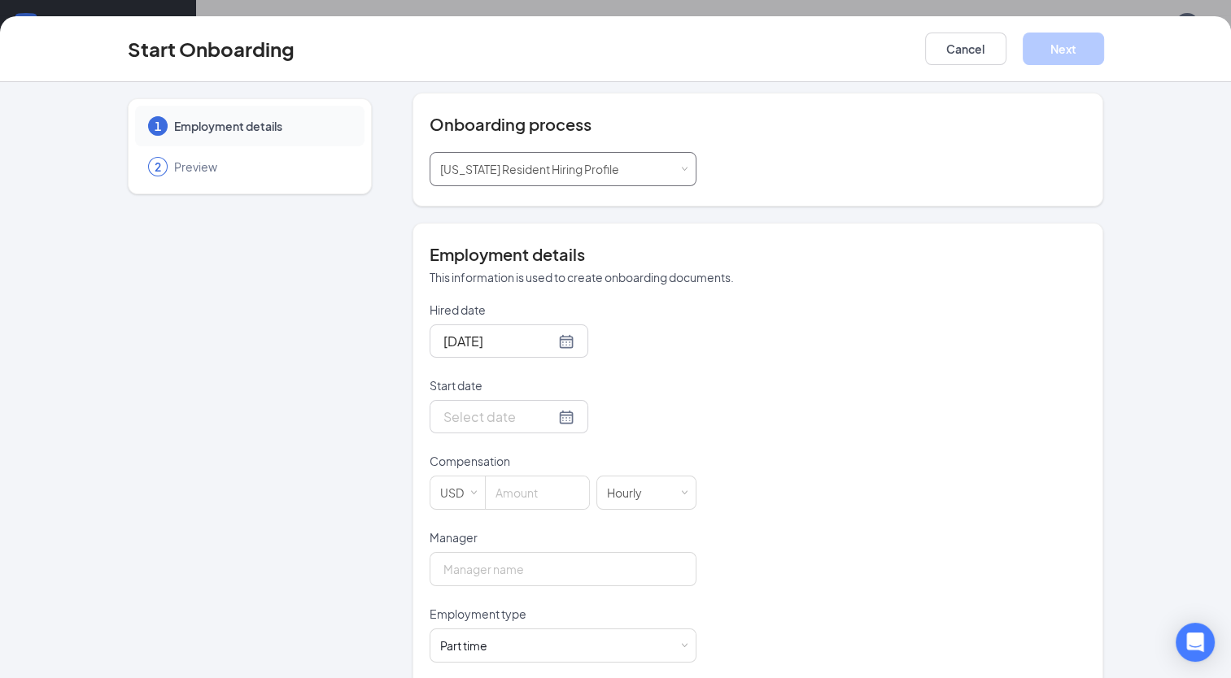
scroll to position [163, 0]
click at [550, 412] on div at bounding box center [508, 414] width 131 height 20
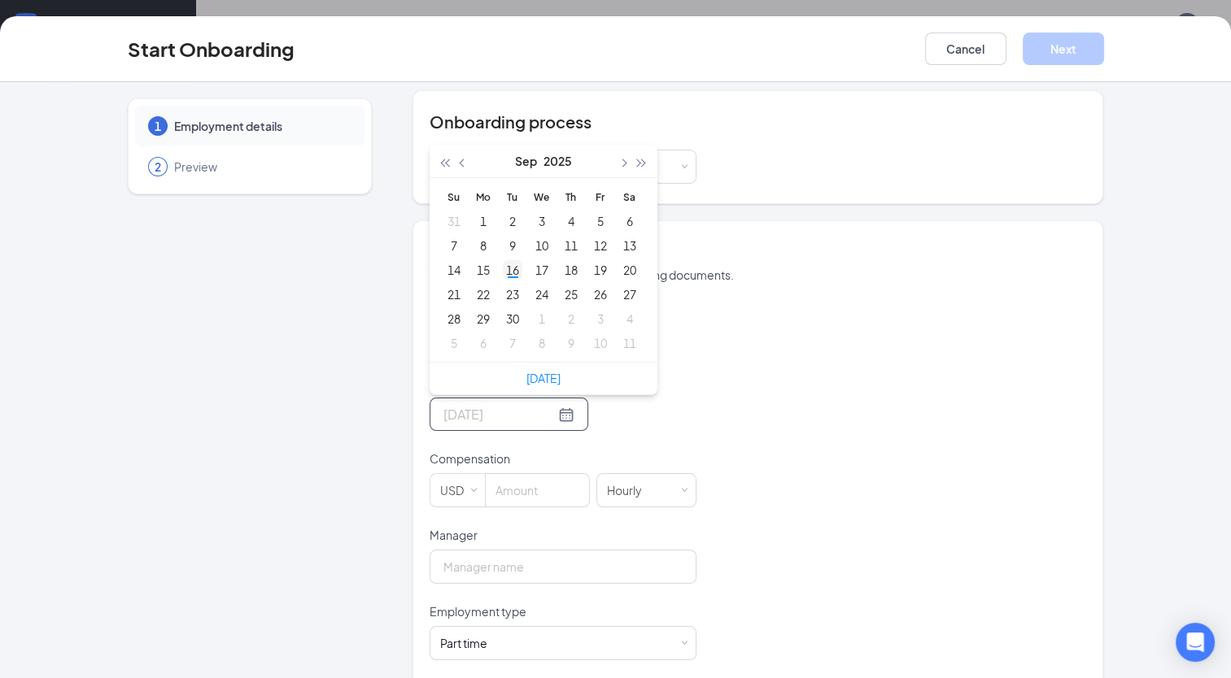
type input "[DATE]"
click at [513, 268] on div "16" at bounding box center [513, 270] width 20 height 20
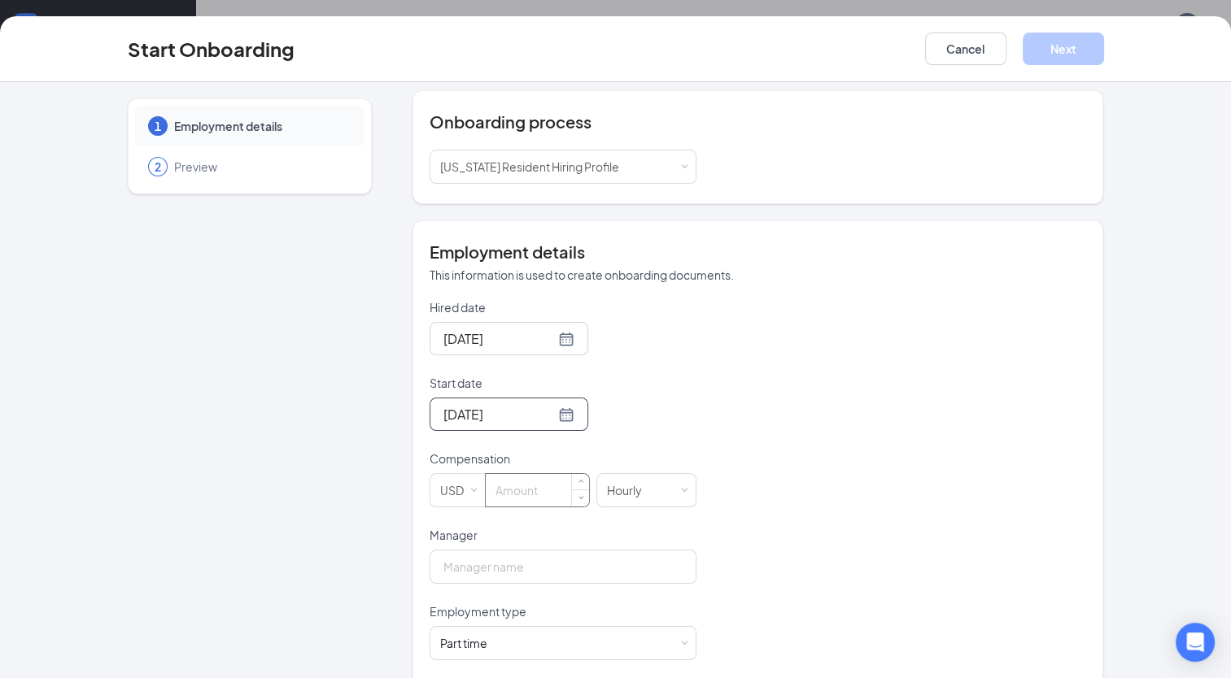
click at [528, 494] on input at bounding box center [537, 490] width 103 height 33
type input "13"
click at [679, 425] on div "[DATE]" at bounding box center [562, 414] width 267 height 33
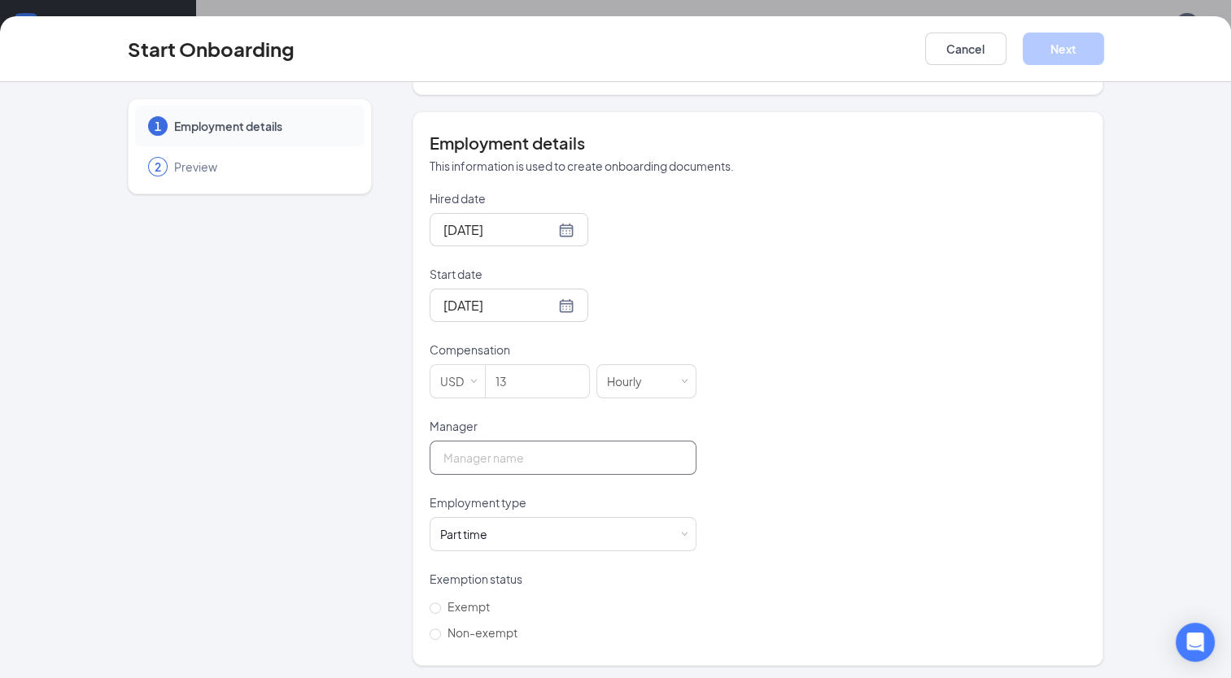
scroll to position [273, 0]
click at [585, 436] on div "Manager" at bounding box center [562, 427] width 267 height 23
click at [580, 442] on input "Manager" at bounding box center [562, 456] width 267 height 34
click at [638, 448] on input "[PERSON_NAME]" at bounding box center [562, 456] width 267 height 34
type input "Marques brothers"
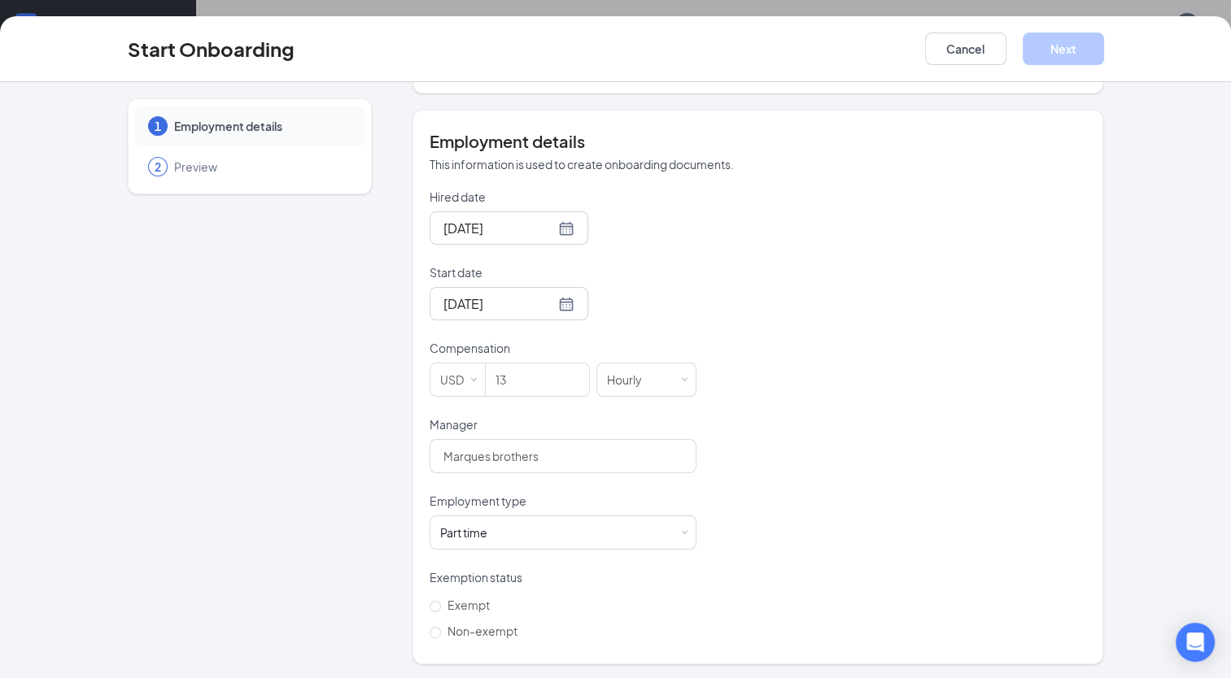
click at [830, 369] on div "Hired date [DATE] Start date [DATE] [DATE] Su Mo Tu We Th Fr Sa 31 1 2 3 4 5 6 …" at bounding box center [757, 416] width 657 height 455
click at [603, 521] on div "Part time Works less than 30 hours per week and is reasonably expected to work" at bounding box center [563, 532] width 246 height 33
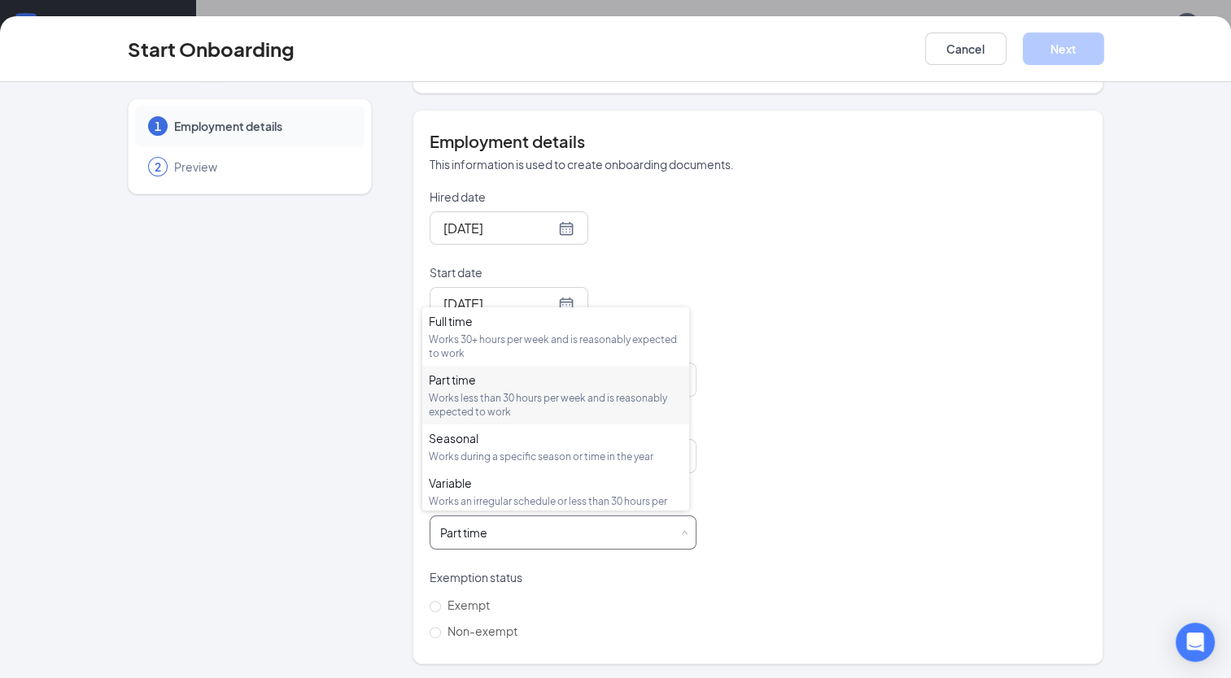
click at [577, 402] on div "Works less than 30 hours per week and is reasonably expected to work" at bounding box center [556, 405] width 254 height 28
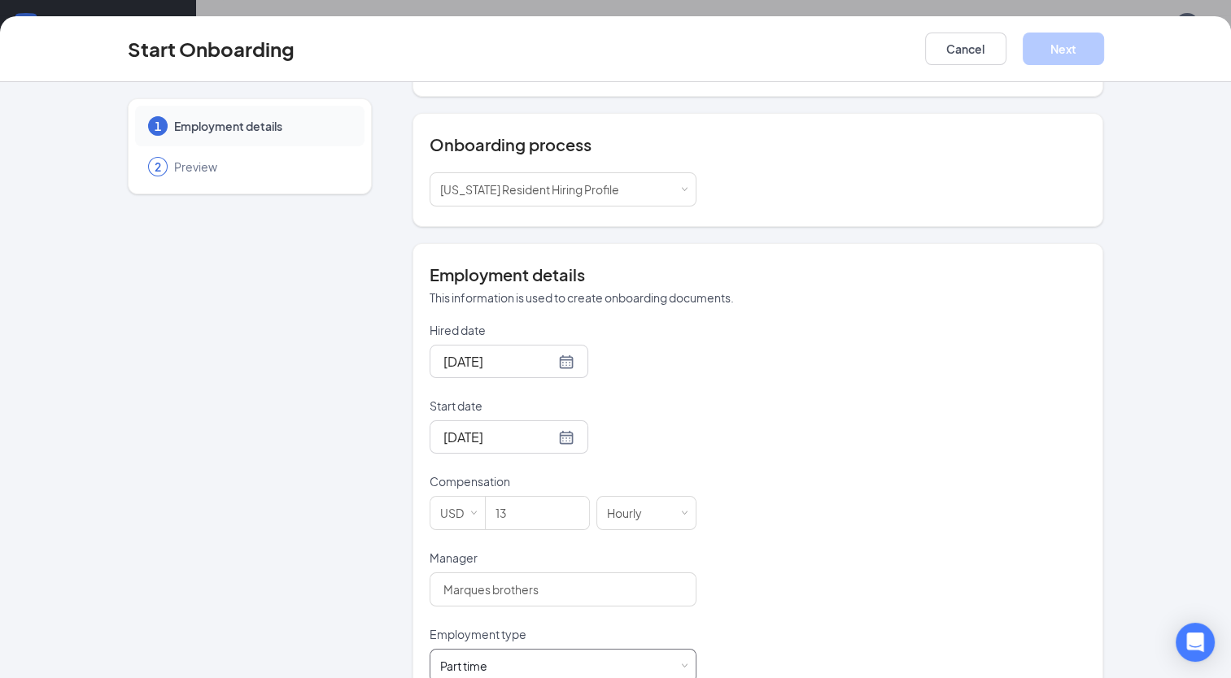
scroll to position [273, 0]
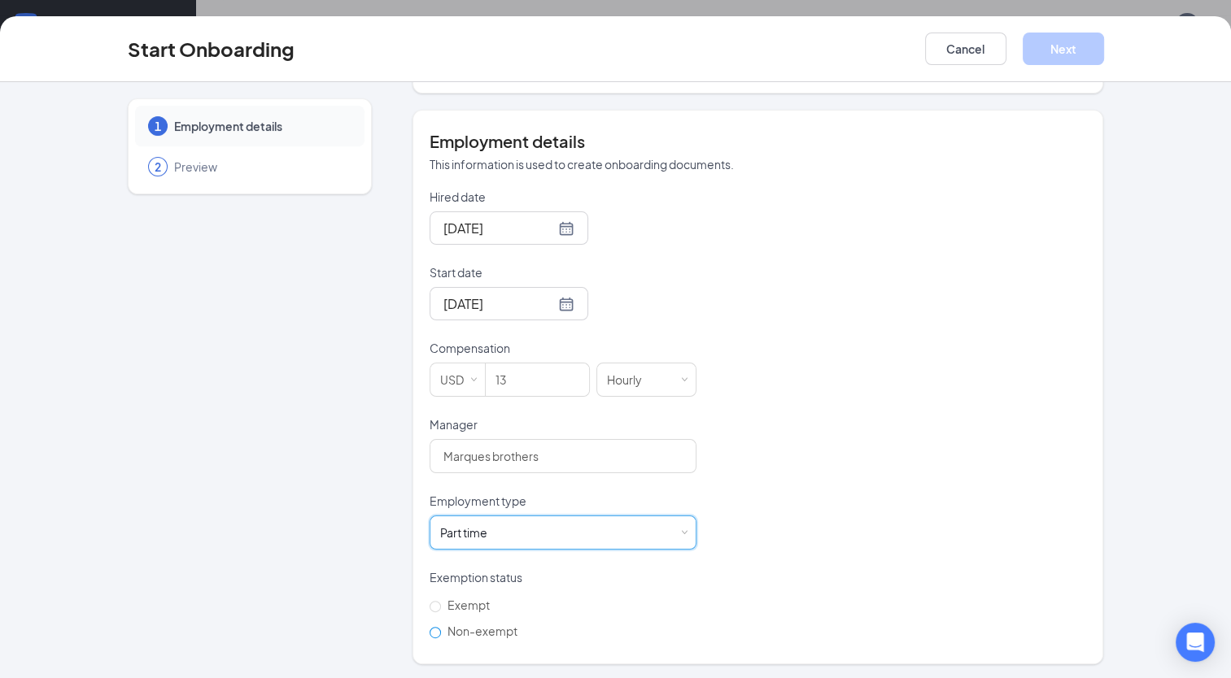
click at [429, 630] on input "Non-exempt" at bounding box center [434, 632] width 11 height 11
radio input "true"
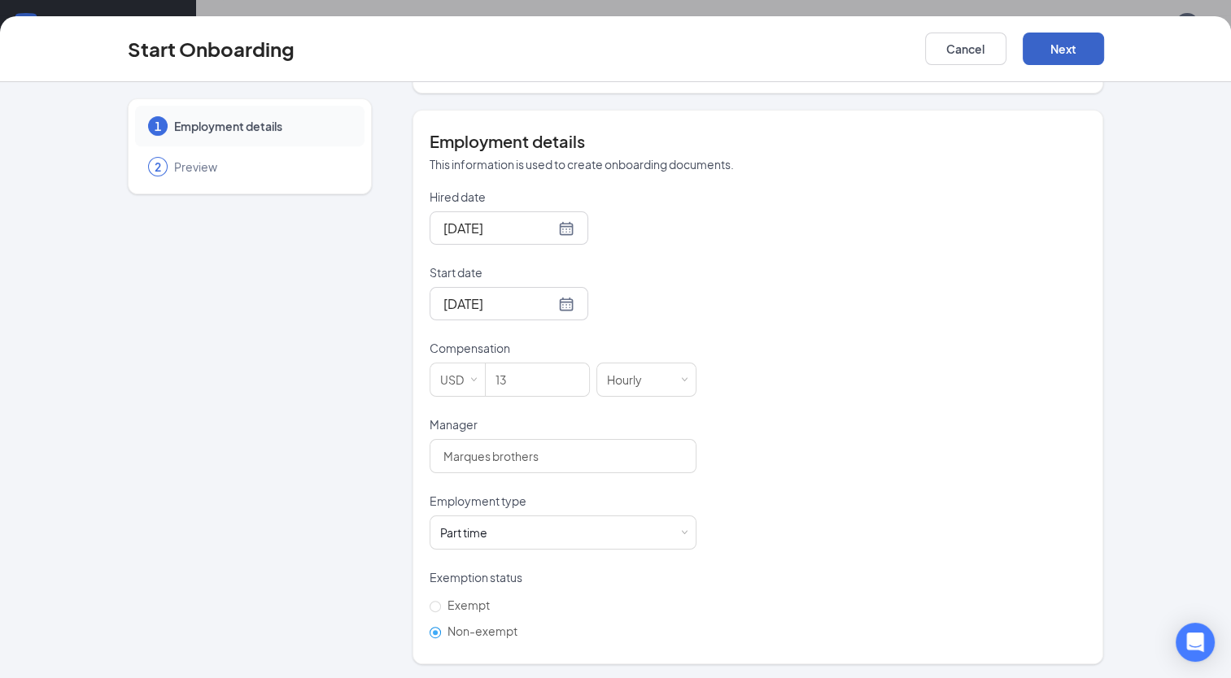
click at [1048, 63] on button "Next" at bounding box center [1062, 49] width 81 height 33
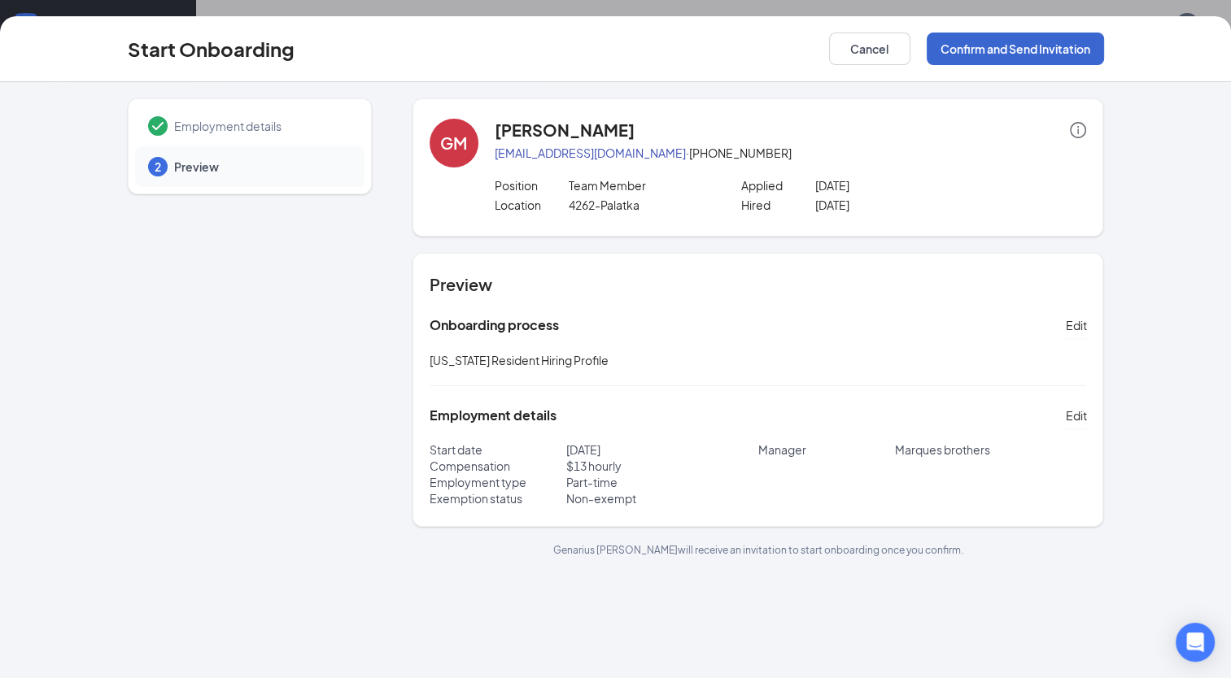
scroll to position [0, 0]
click at [1037, 47] on button "Confirm and Send Invitation" at bounding box center [1014, 49] width 177 height 33
